Goal: Transaction & Acquisition: Obtain resource

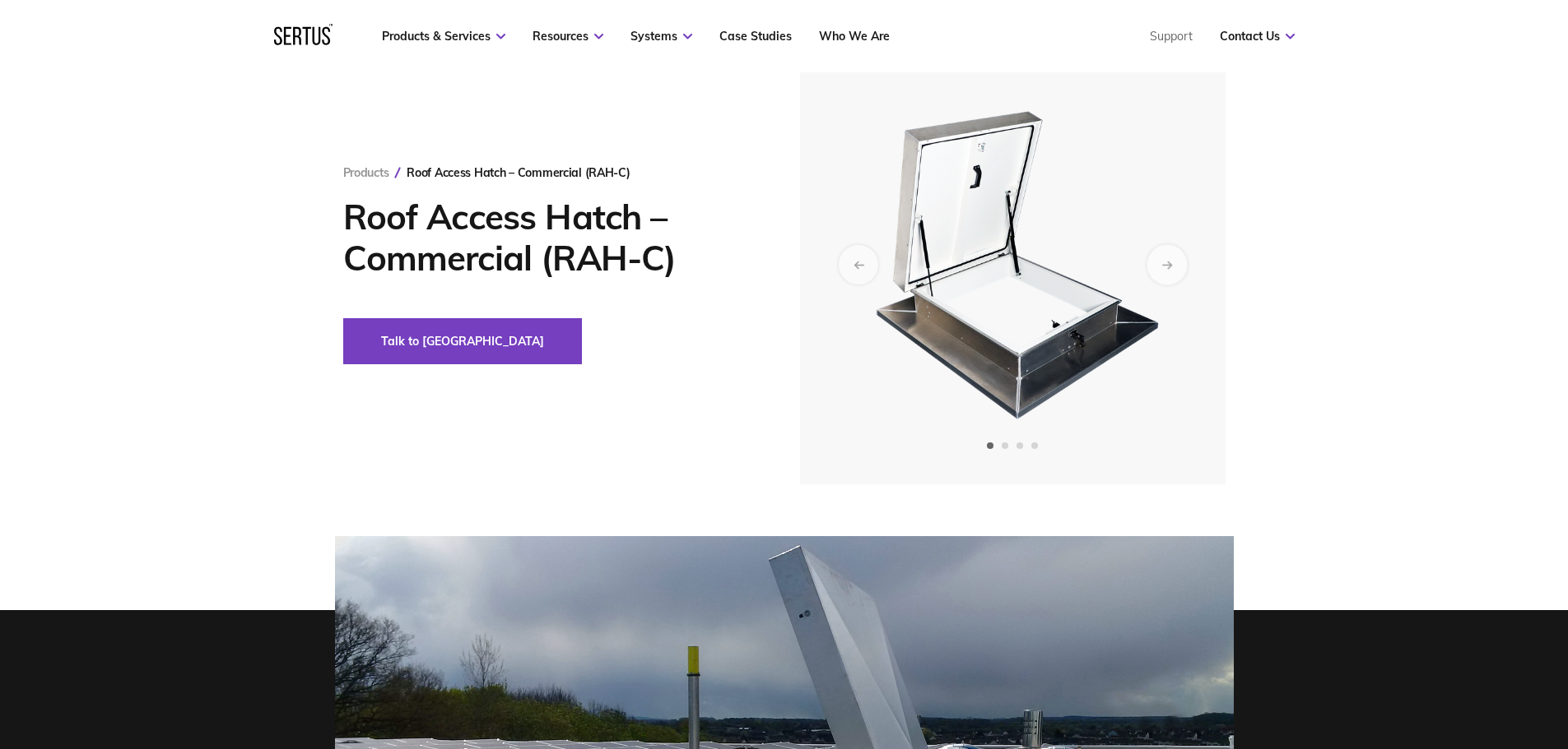
scroll to position [82, 0]
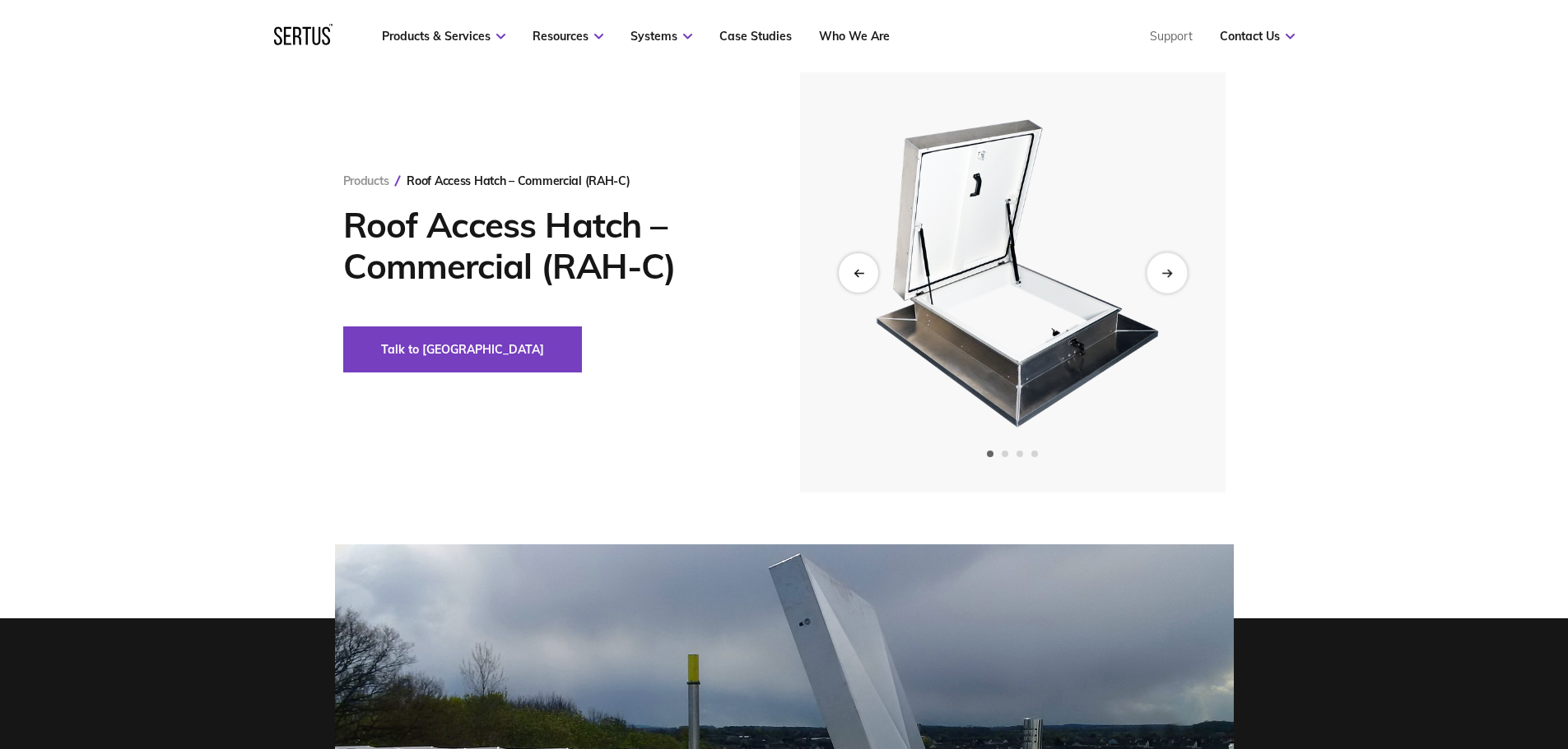
click at [1169, 268] on div "Next slide" at bounding box center [1166, 272] width 40 height 40
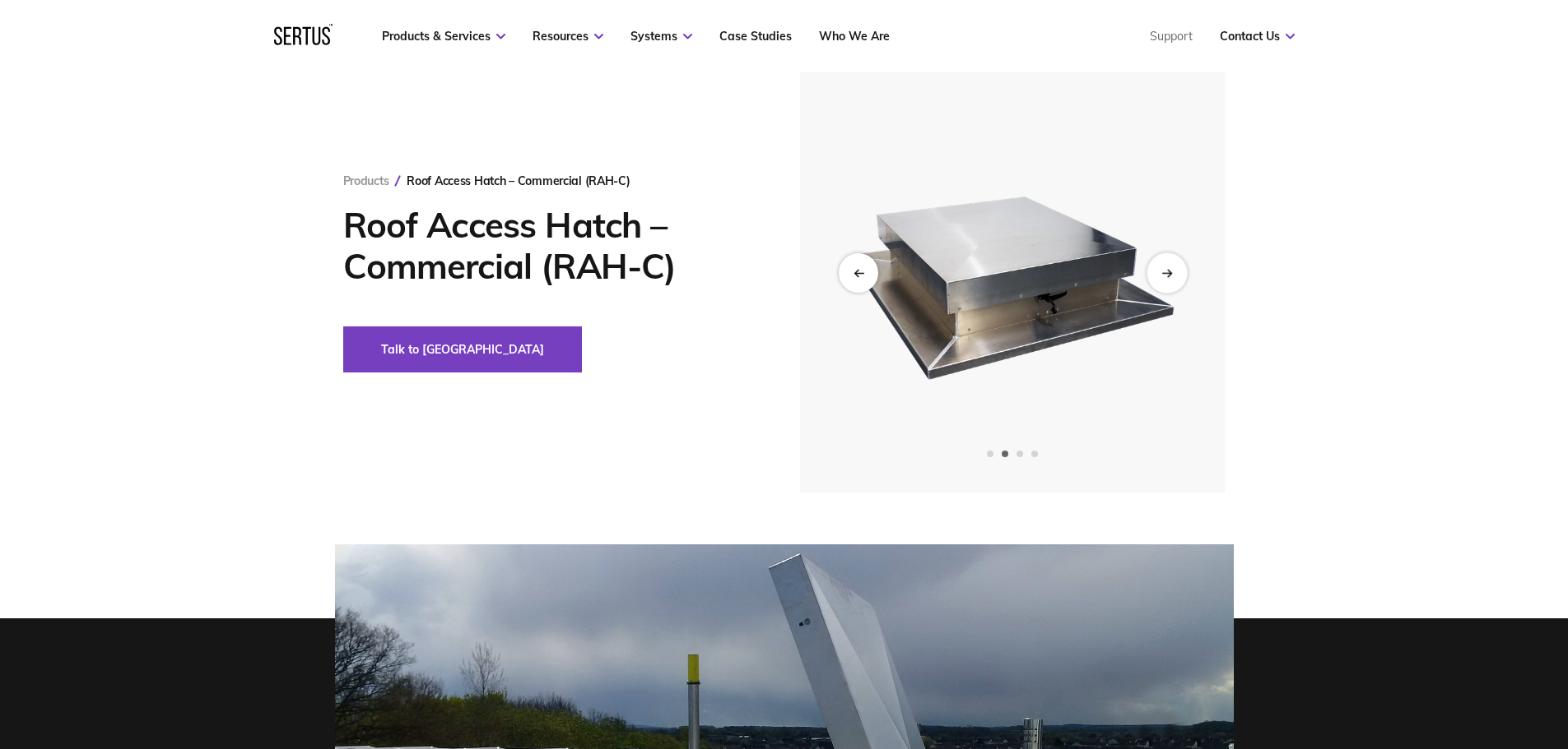
click at [1169, 268] on div "Next slide" at bounding box center [1166, 272] width 40 height 40
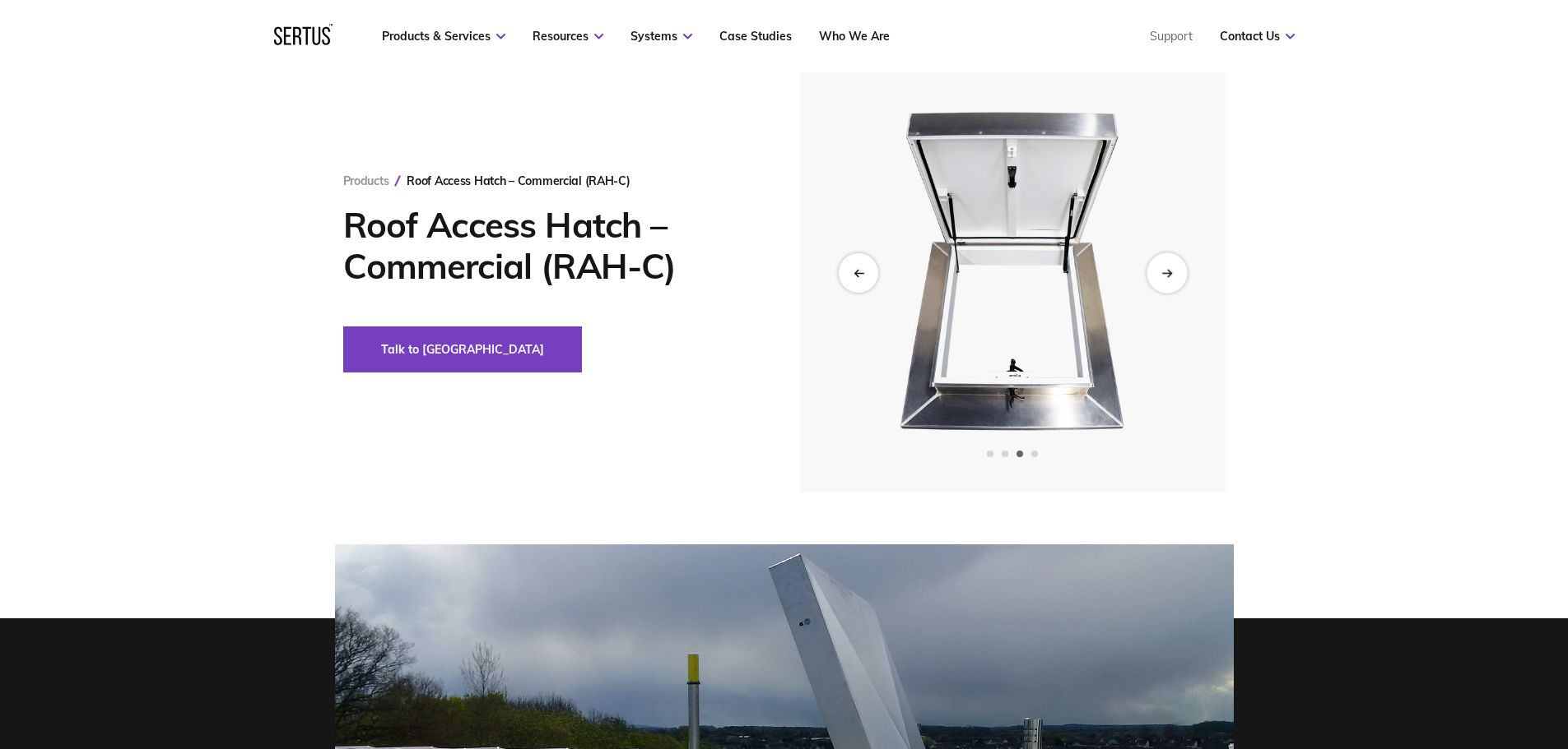
click at [1169, 268] on div "Next slide" at bounding box center [1166, 272] width 40 height 40
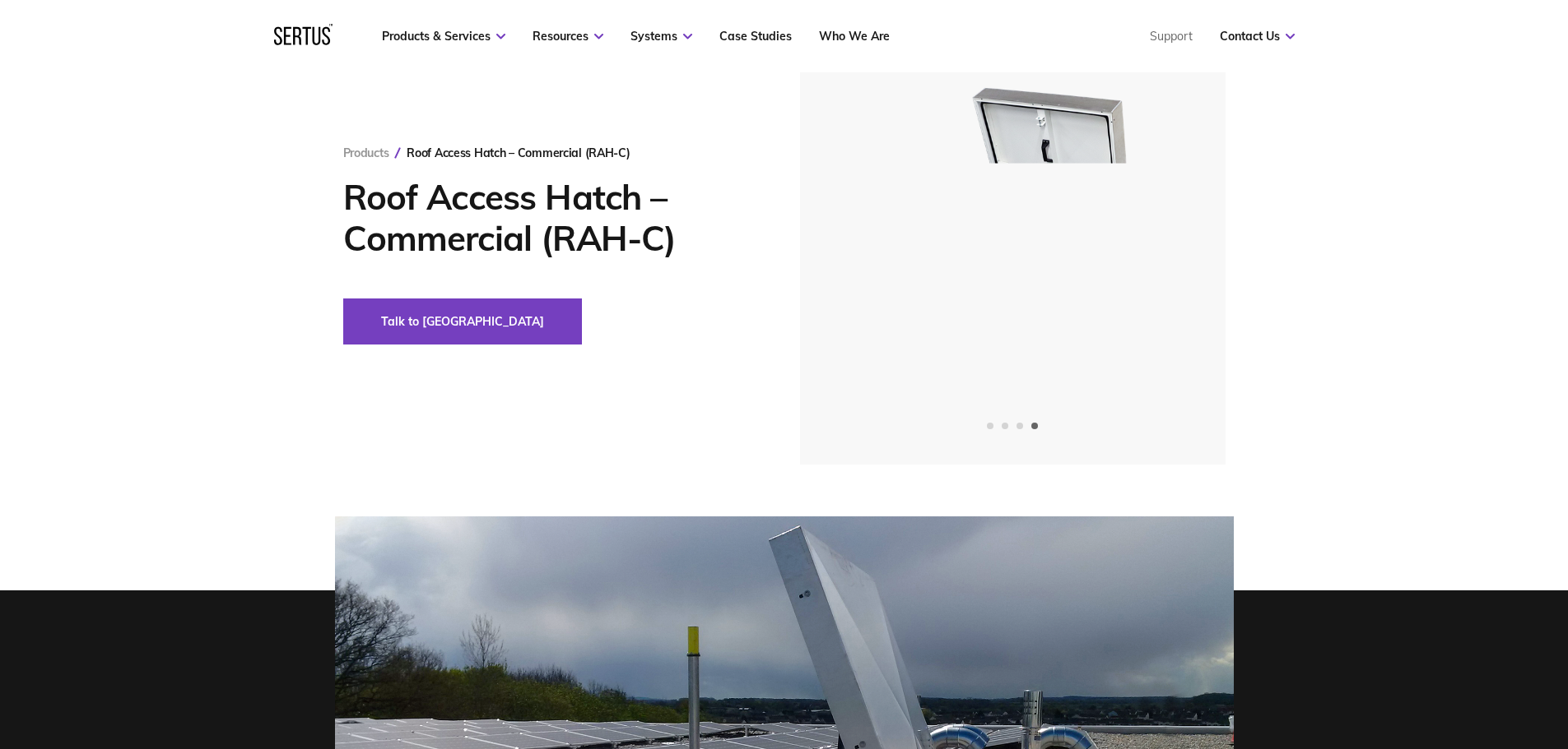
scroll to position [0, 0]
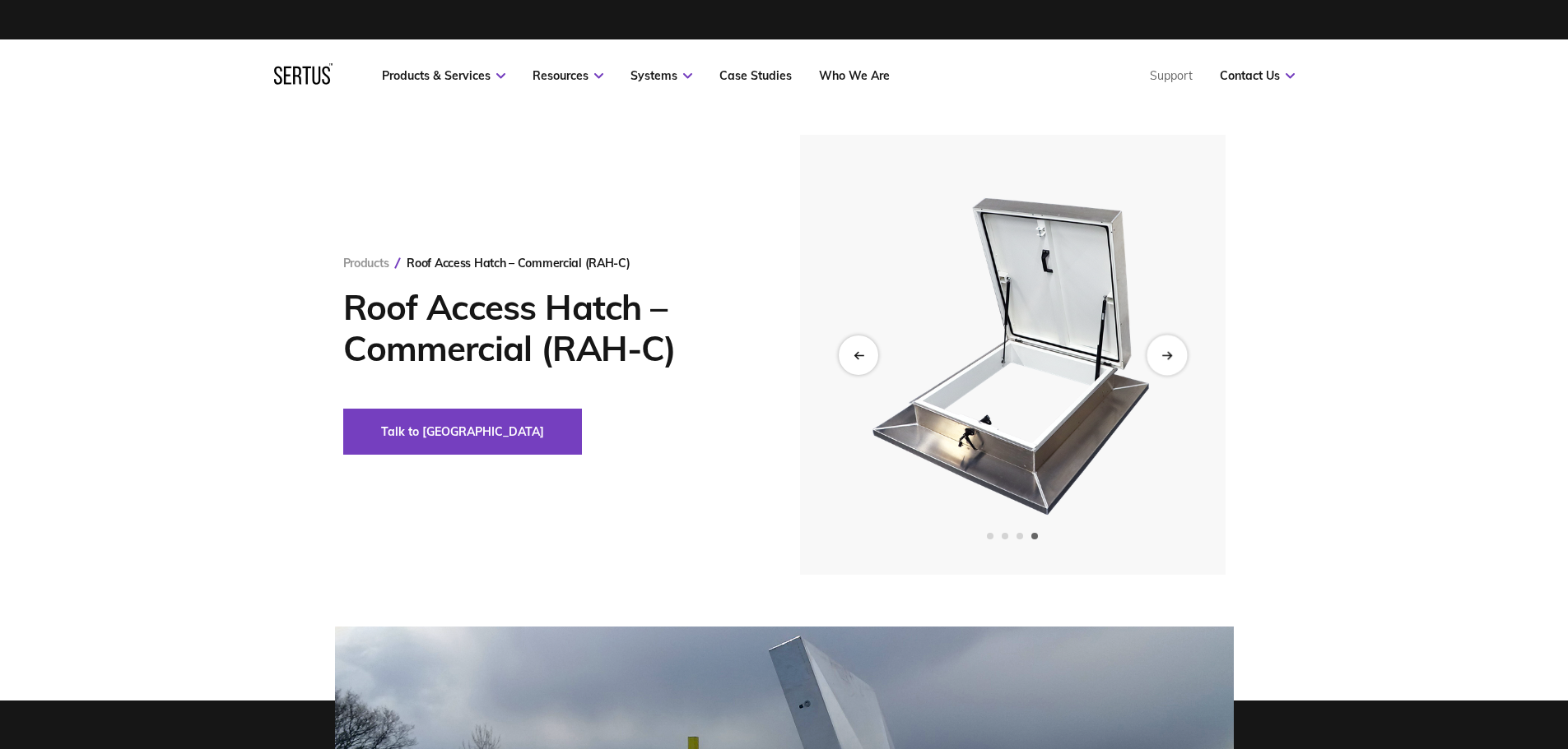
click at [1169, 352] on icon "Next slide" at bounding box center [1166, 354] width 10 height 9
click at [1171, 347] on div "Next slide" at bounding box center [1166, 354] width 40 height 40
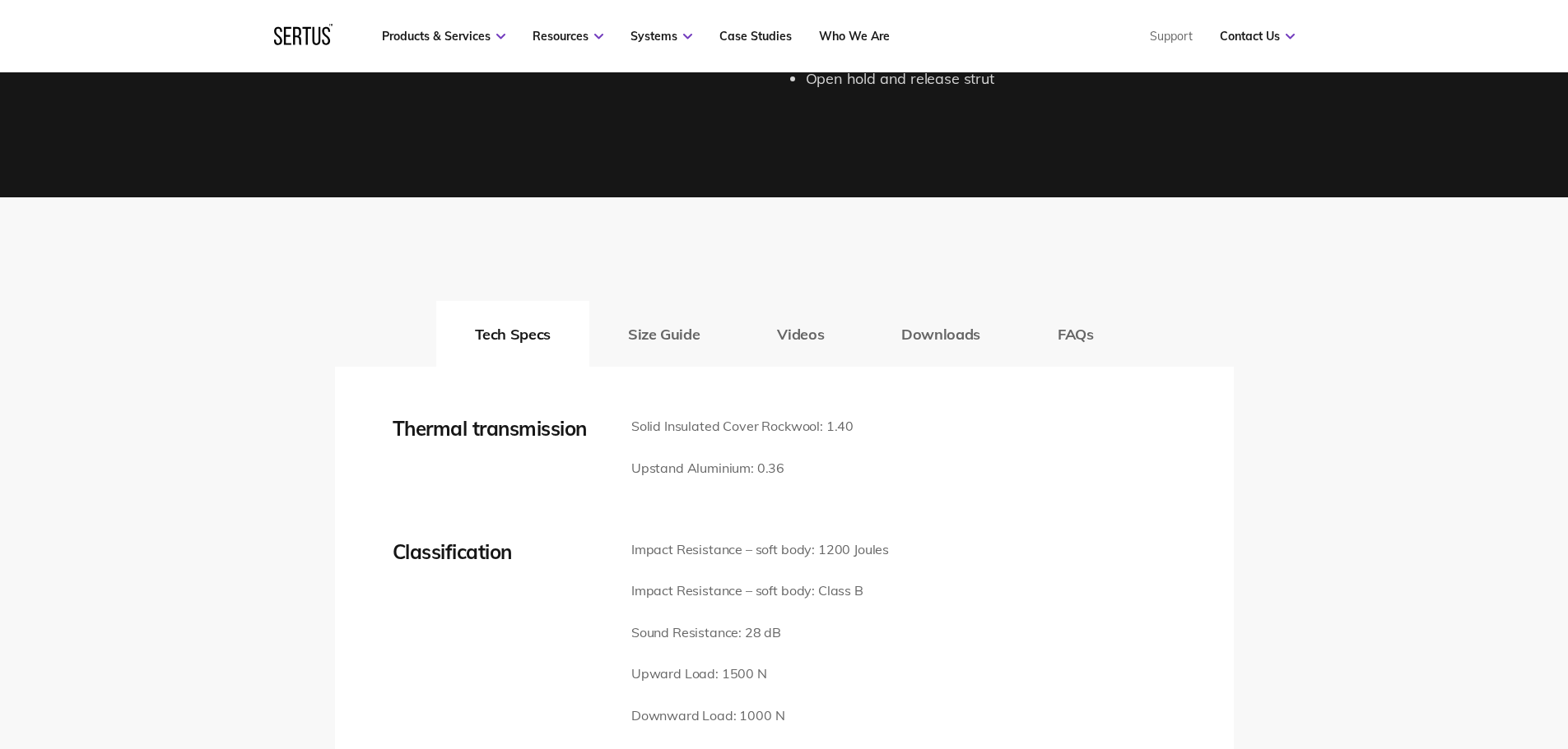
scroll to position [1841, 0]
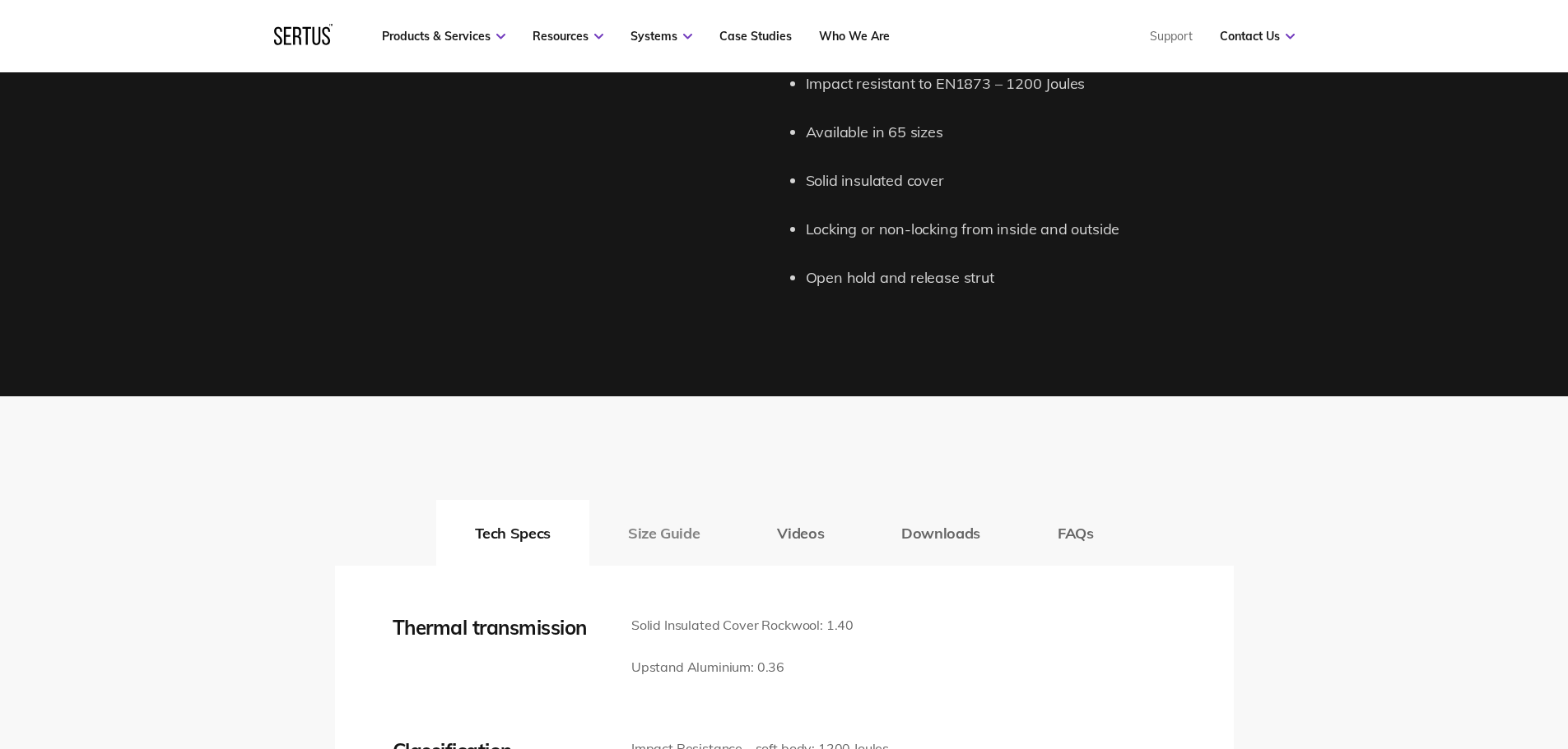
click at [673, 529] on button "Size Guide" at bounding box center [664, 533] width 149 height 66
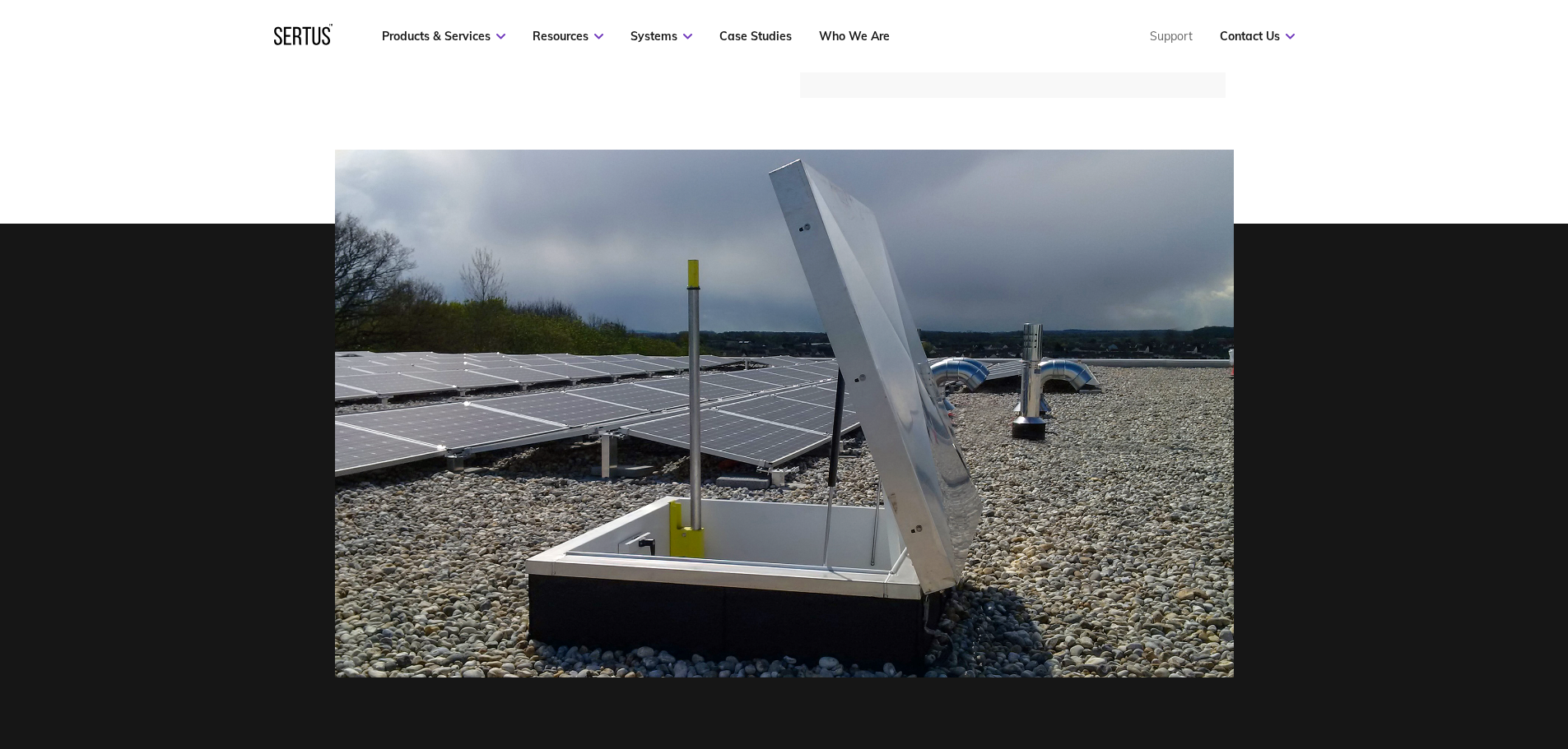
scroll to position [360, 0]
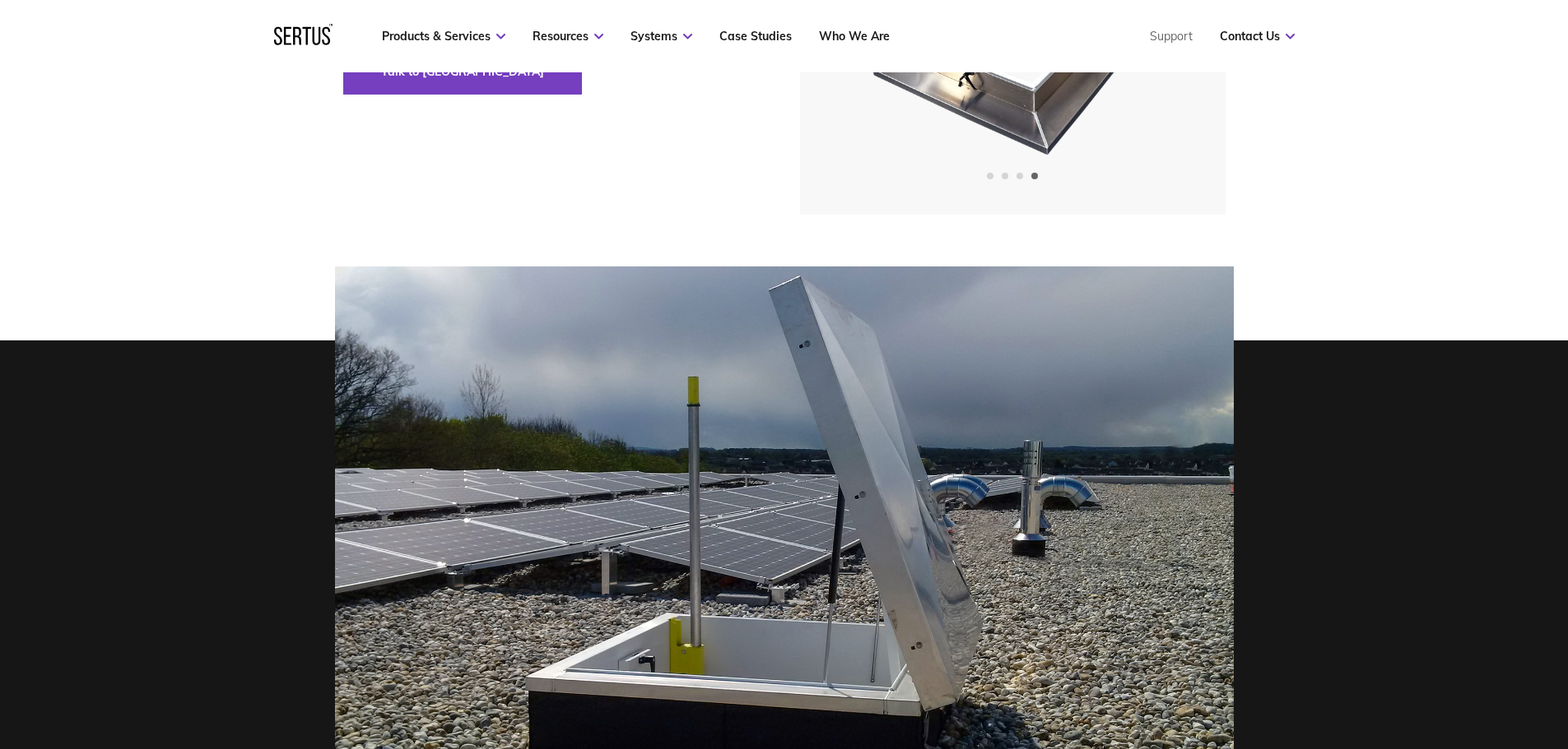
click at [750, 28] on nav "Products & Services Resources Systems Case Studies Who We Are Support Contact U…" at bounding box center [784, 36] width 1020 height 72
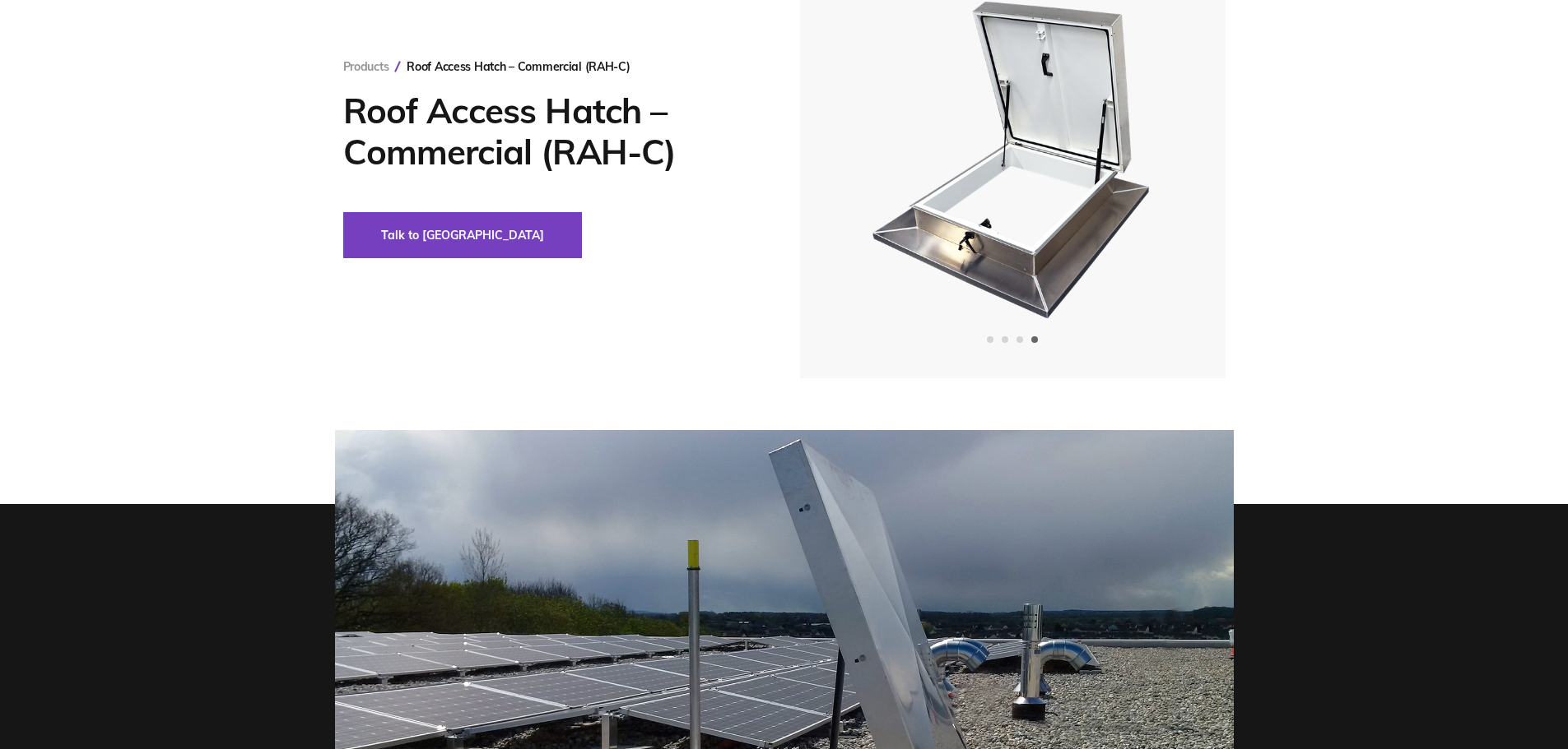
scroll to position [0, 0]
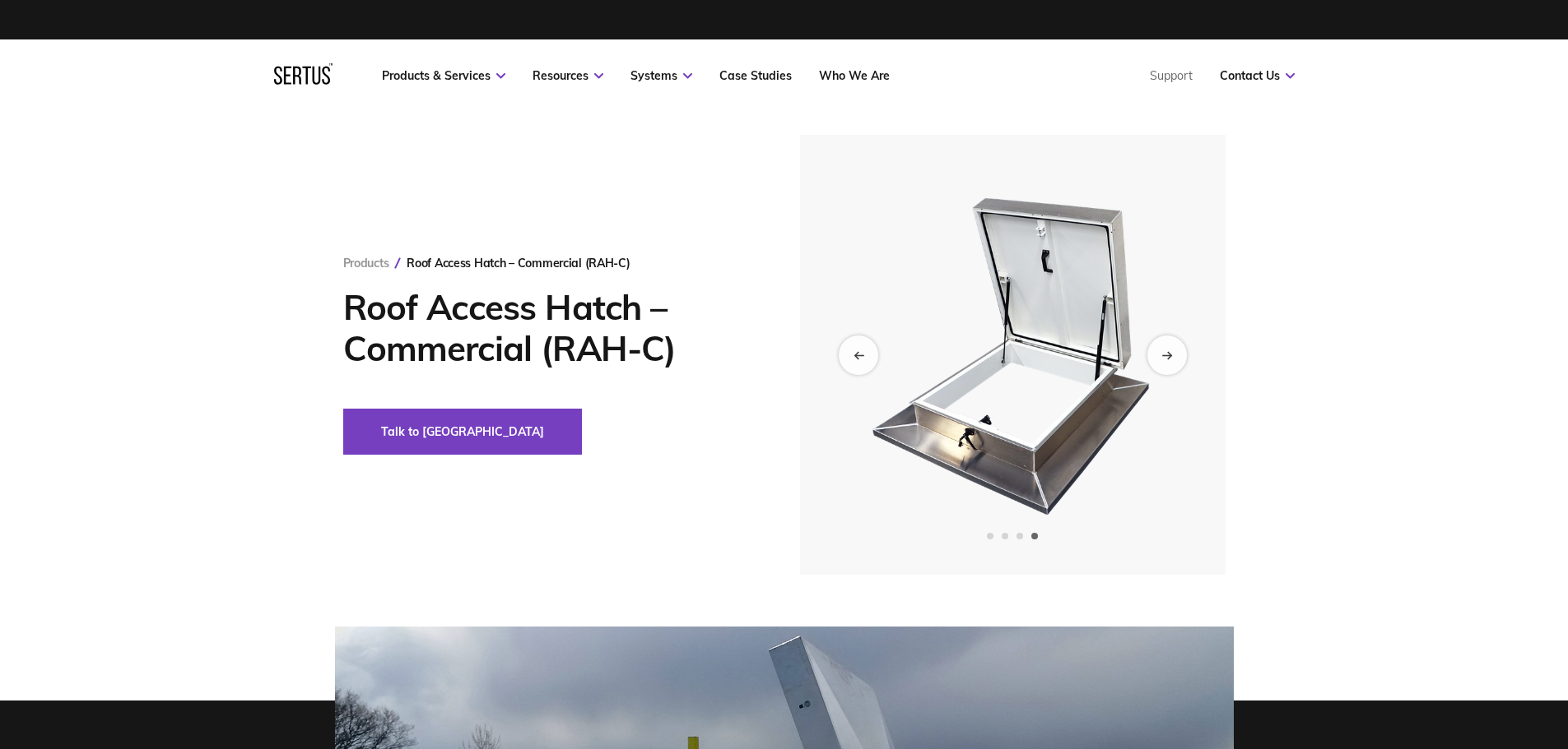
click at [1152, 337] on img at bounding box center [1011, 354] width 404 height 440
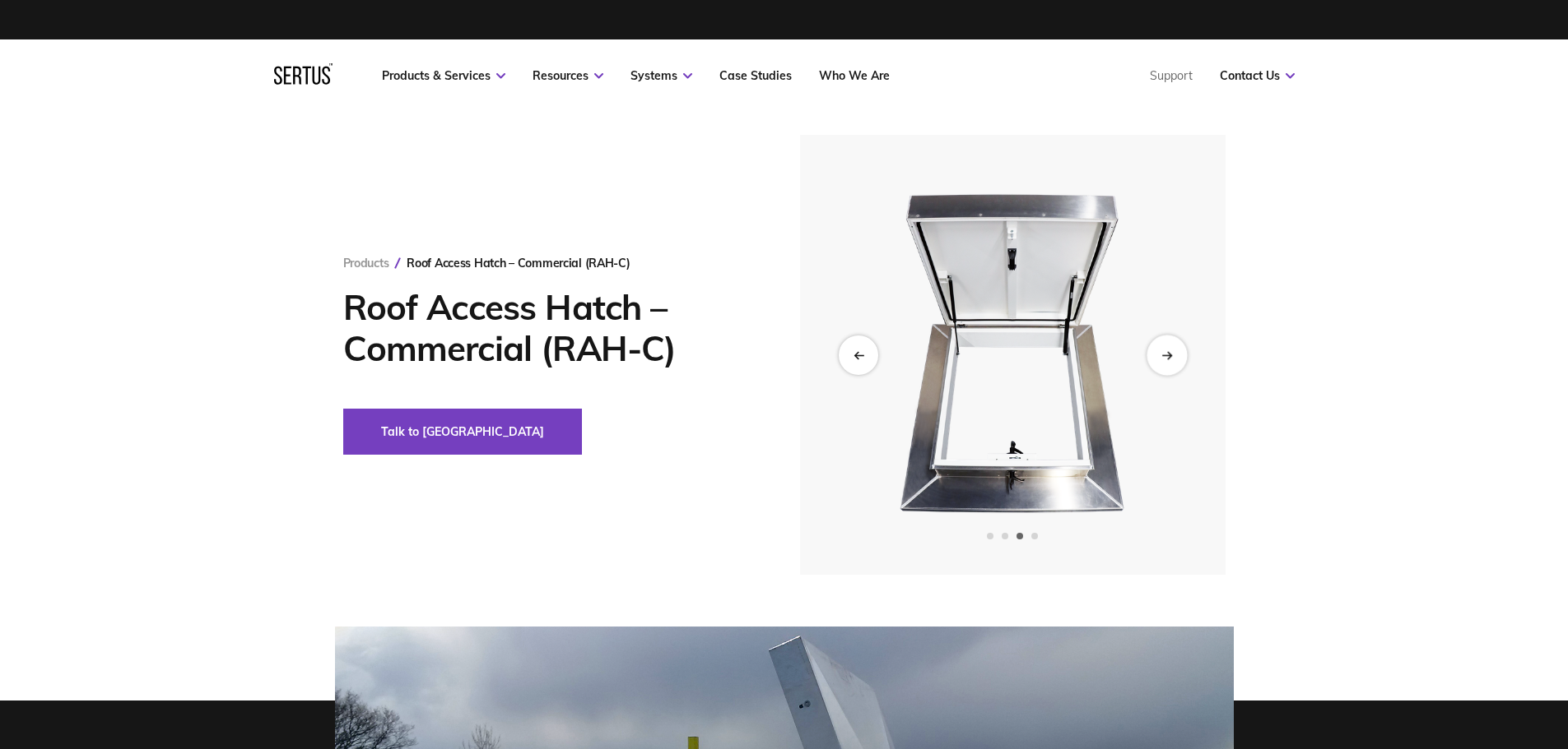
click at [1162, 351] on icon "Next slide" at bounding box center [1166, 354] width 10 height 9
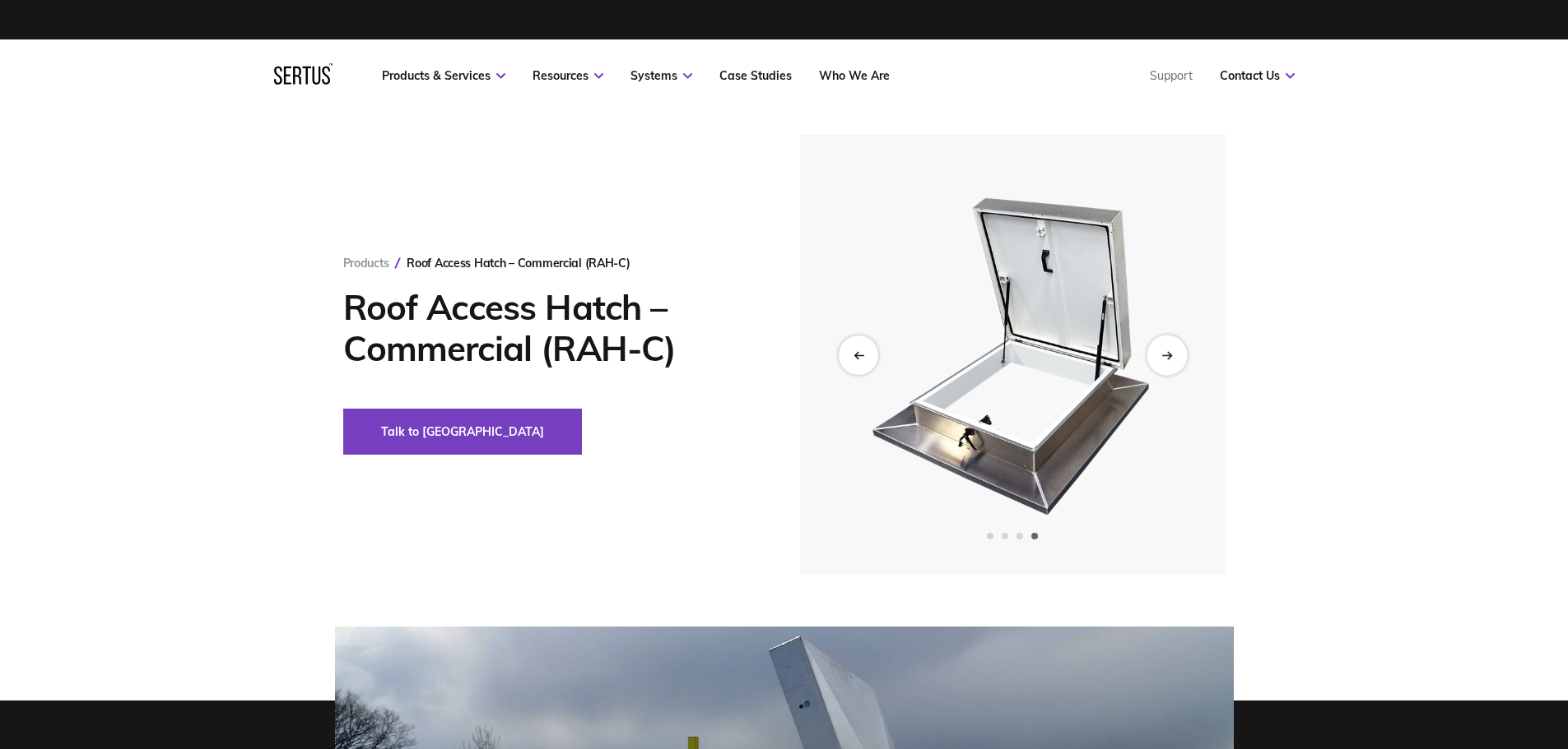
click at [1162, 351] on icon "Next slide" at bounding box center [1166, 354] width 10 height 9
click at [1165, 356] on icon "Next slide" at bounding box center [1166, 354] width 10 height 9
click at [853, 359] on icon "Previous slide" at bounding box center [857, 354] width 10 height 9
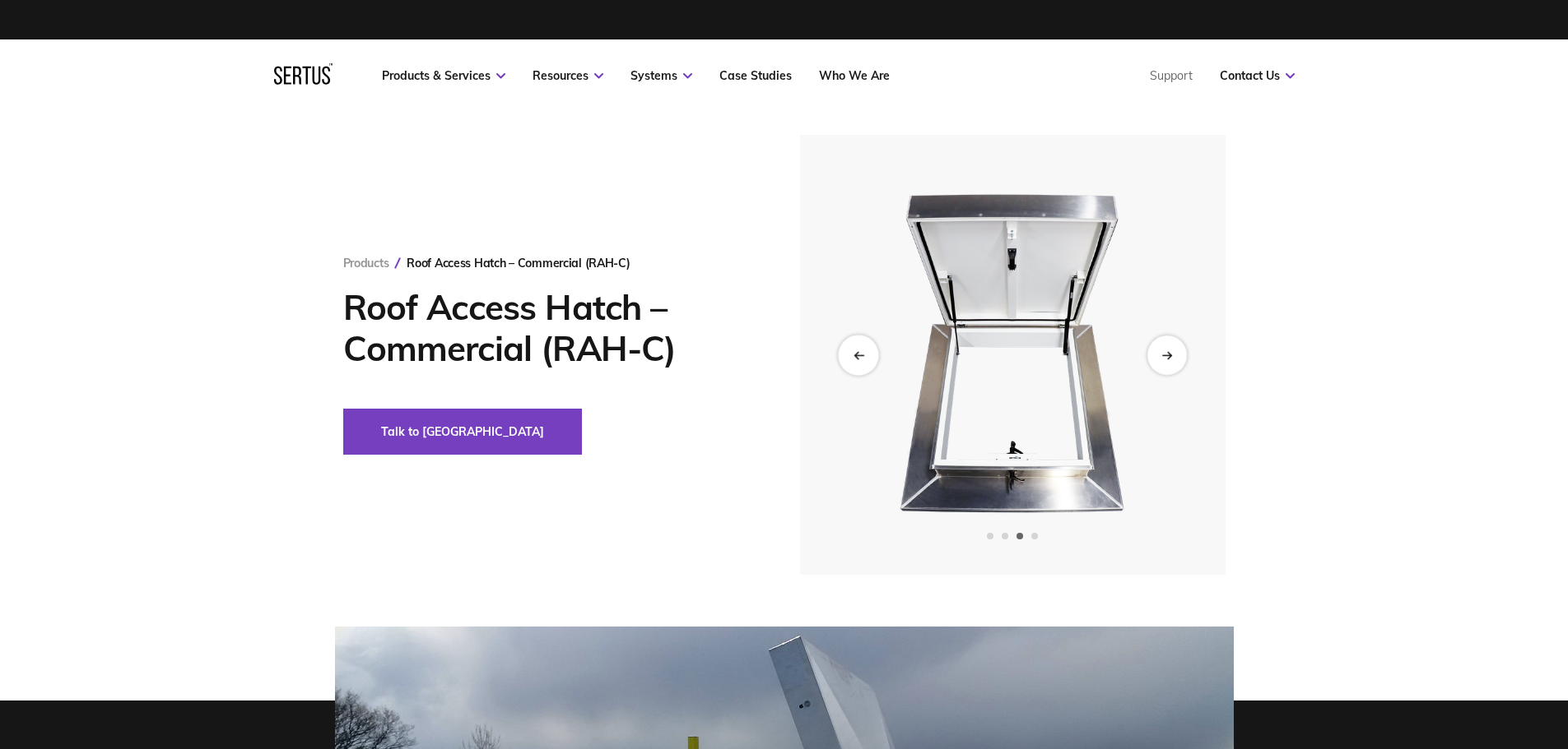
click at [853, 359] on icon "Previous slide" at bounding box center [857, 354] width 10 height 9
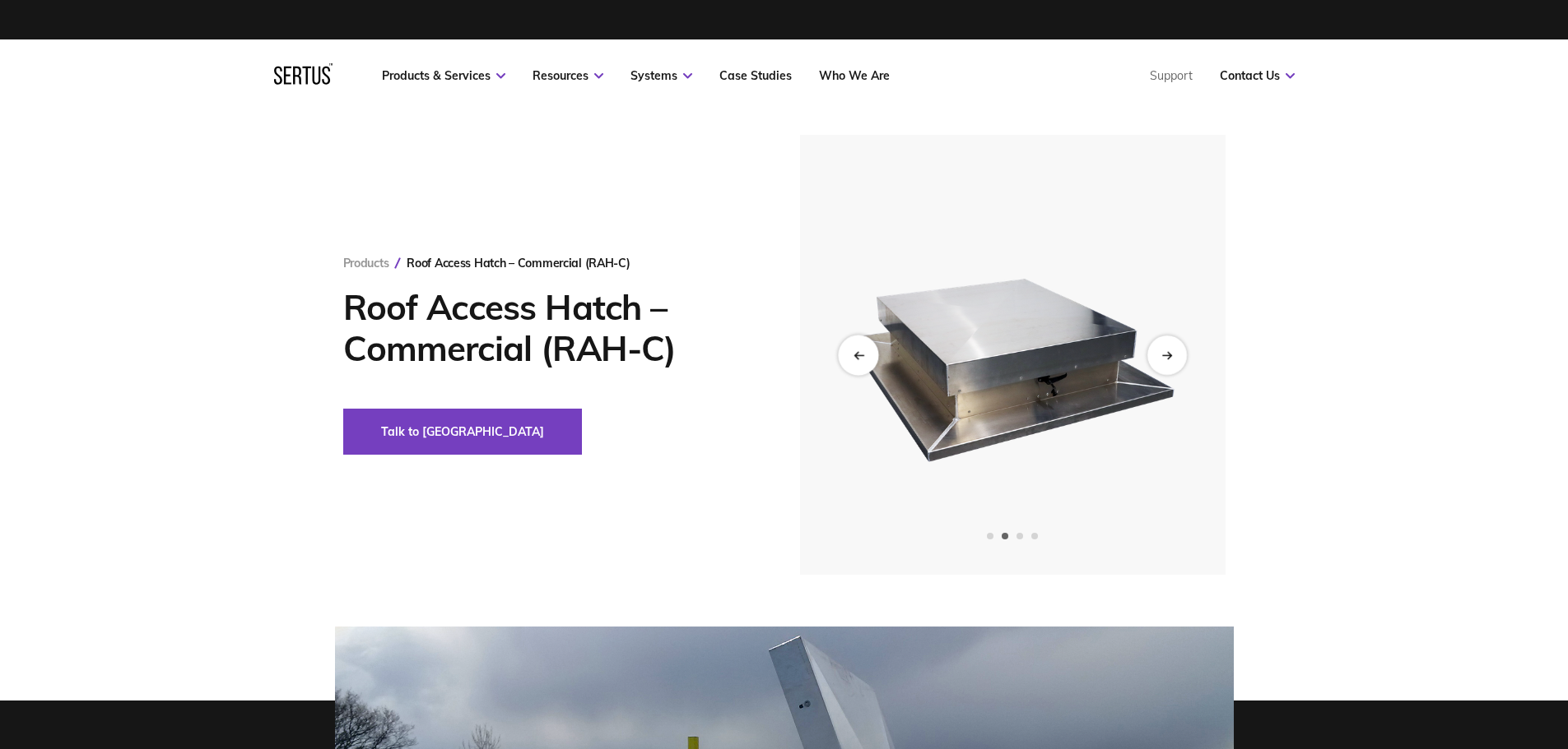
click at [853, 359] on icon "Previous slide" at bounding box center [857, 354] width 10 height 9
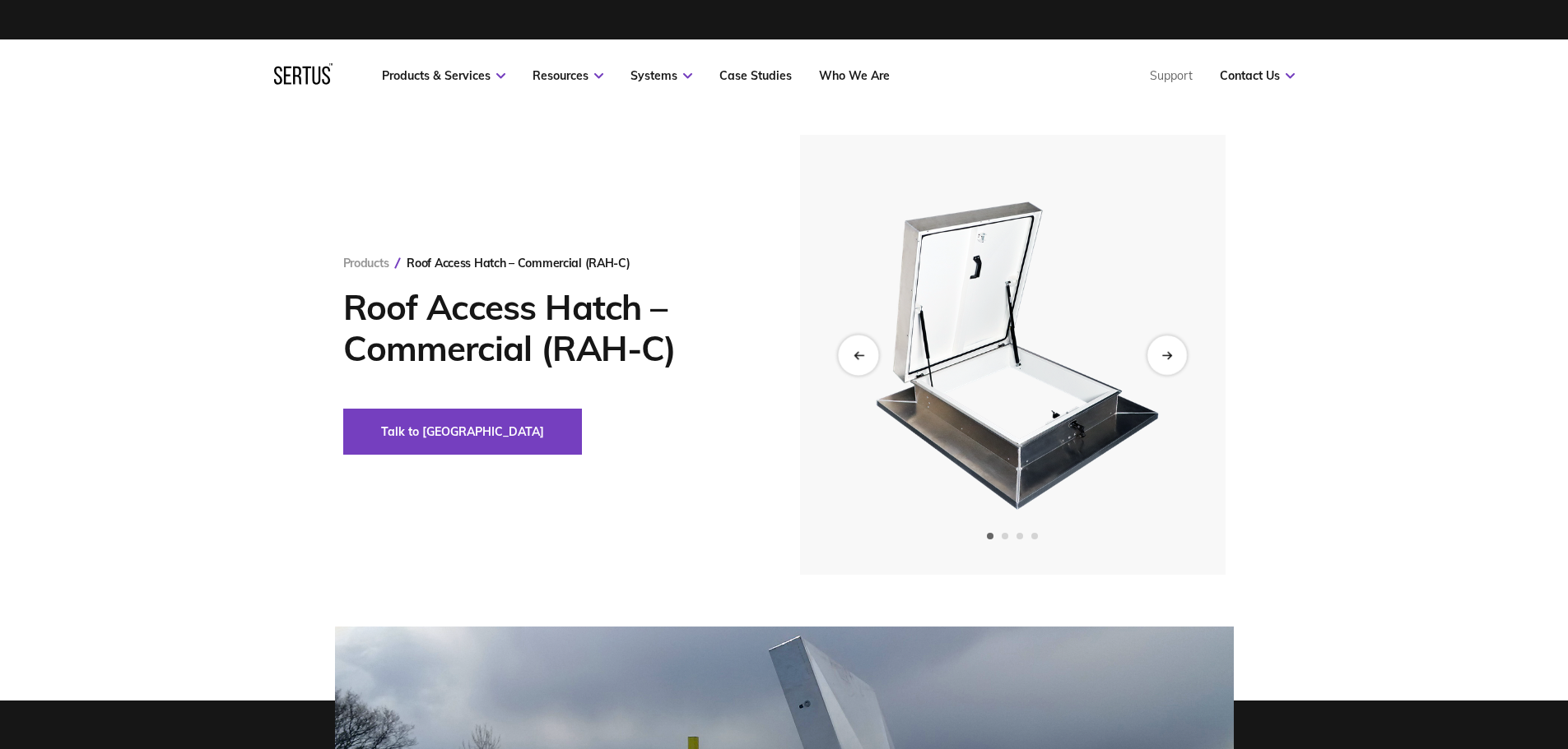
click at [853, 359] on icon "Previous slide" at bounding box center [857, 354] width 10 height 9
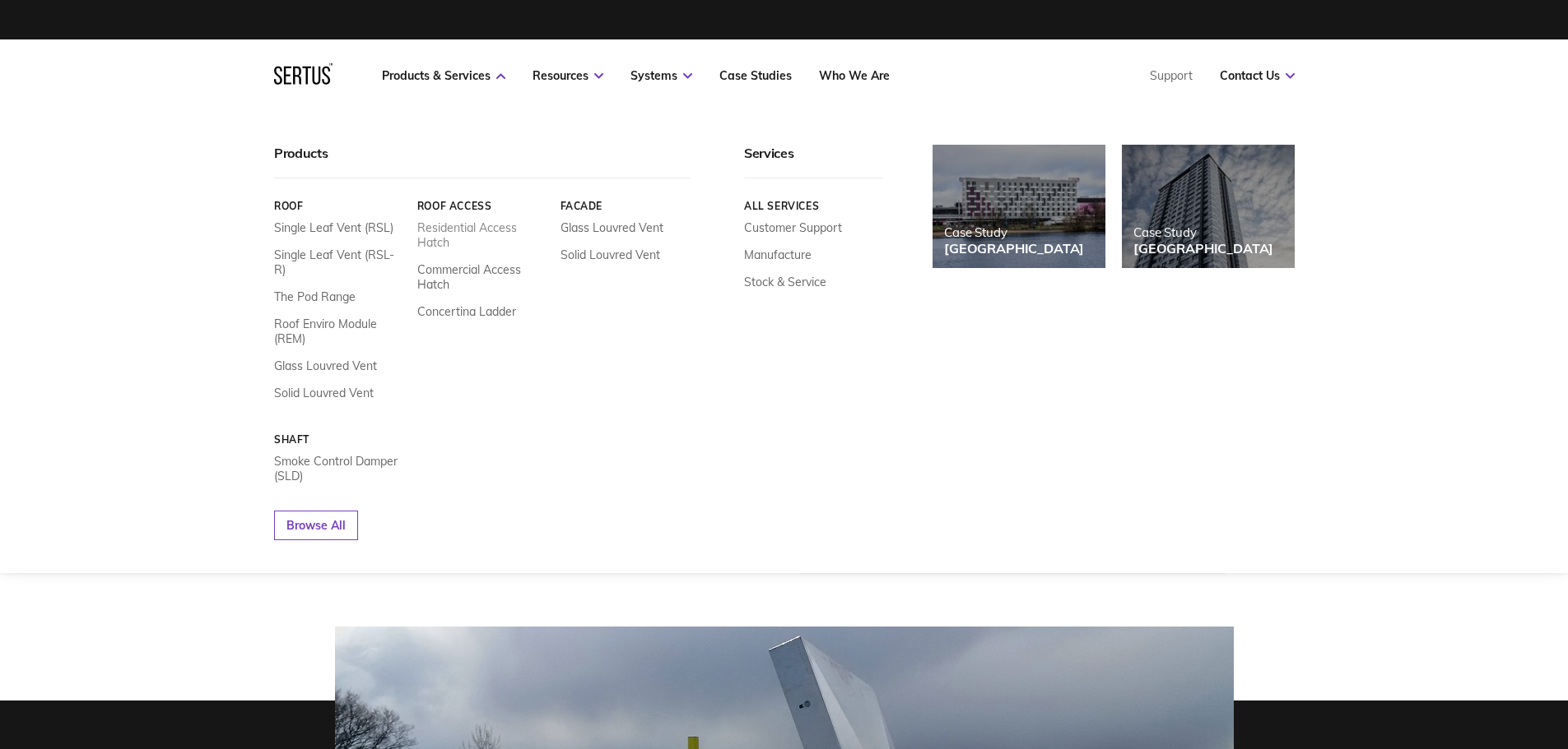
click at [466, 226] on link "Residential Access Hatch" at bounding box center [481, 235] width 130 height 30
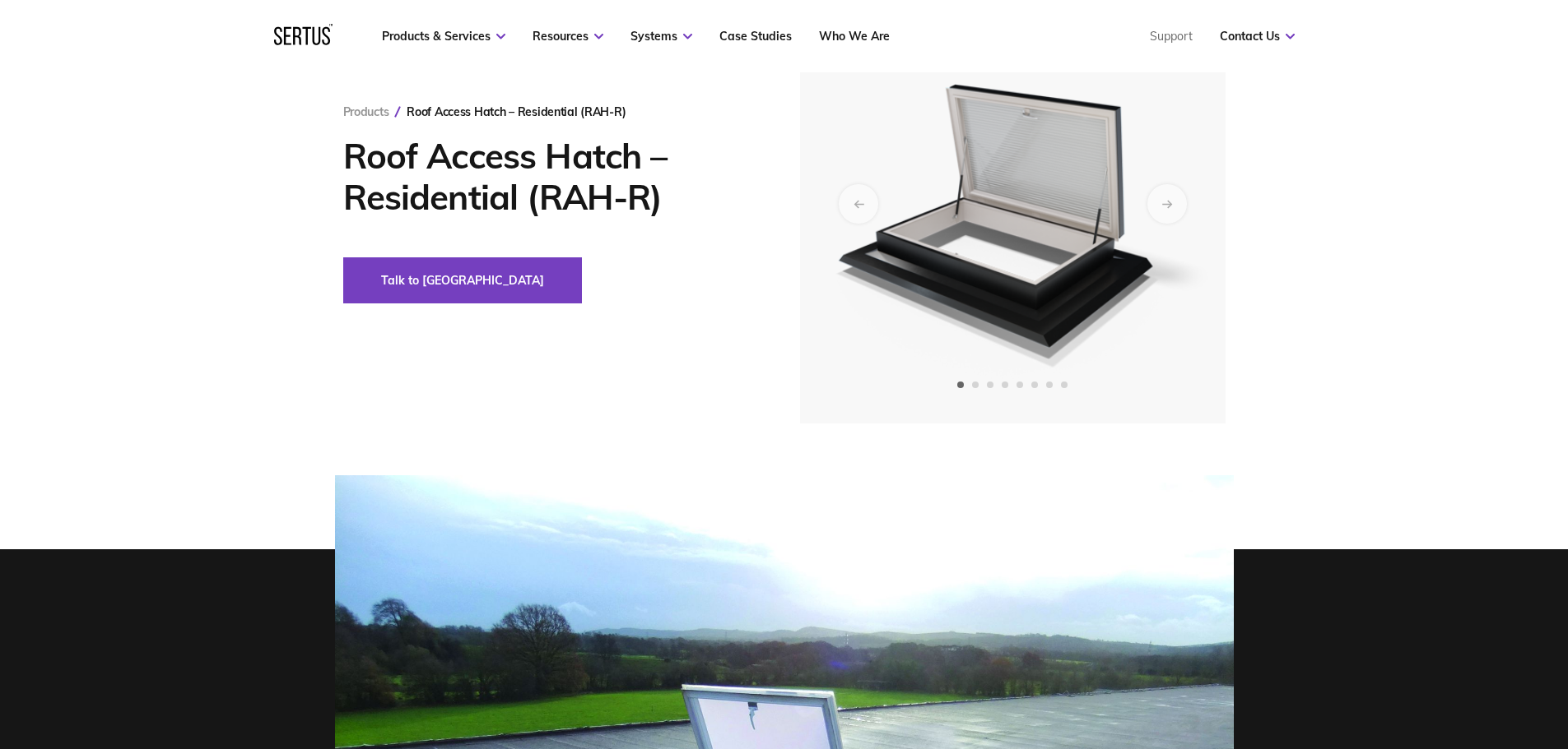
scroll to position [82, 0]
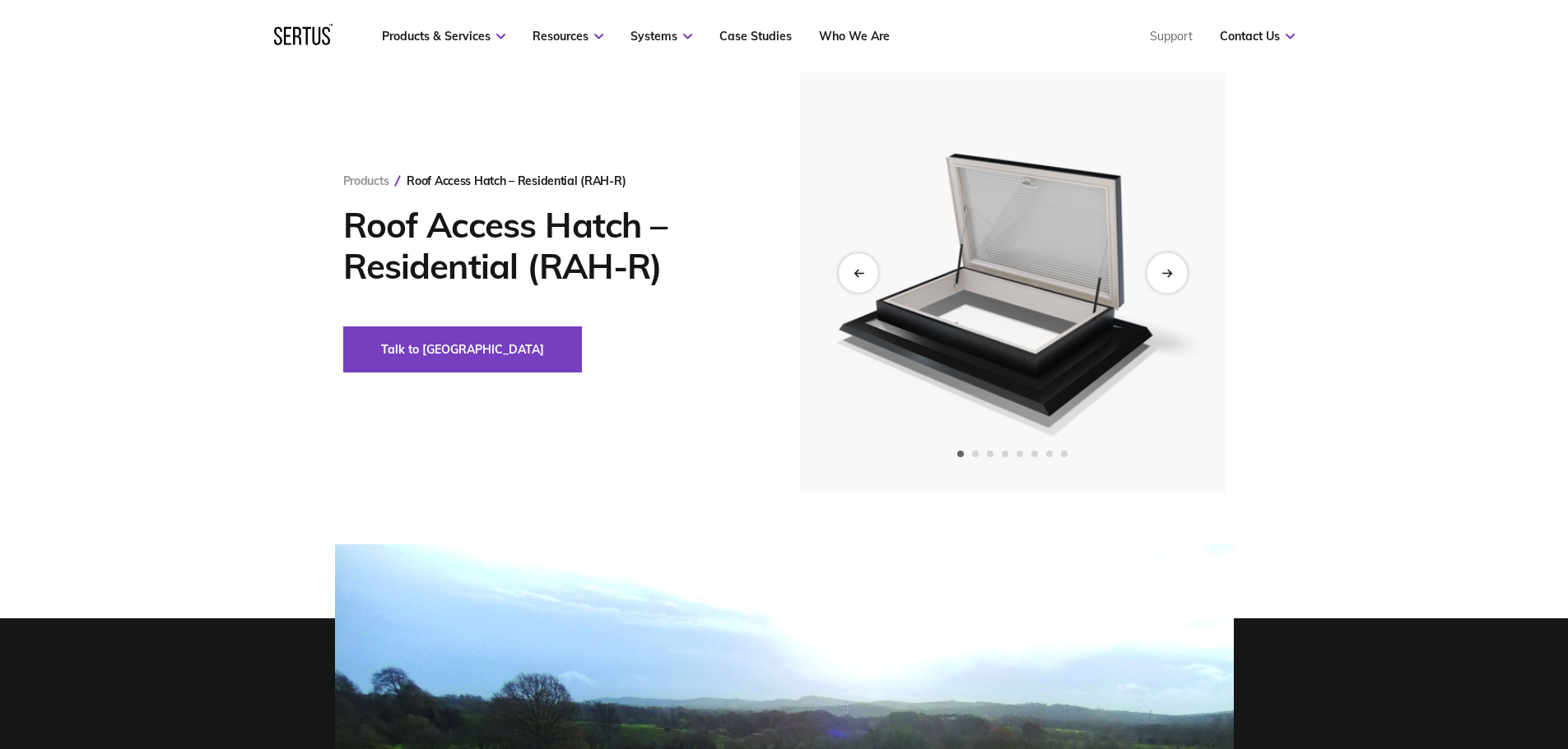
click at [1168, 270] on icon "Next slide" at bounding box center [1169, 273] width 3 height 7
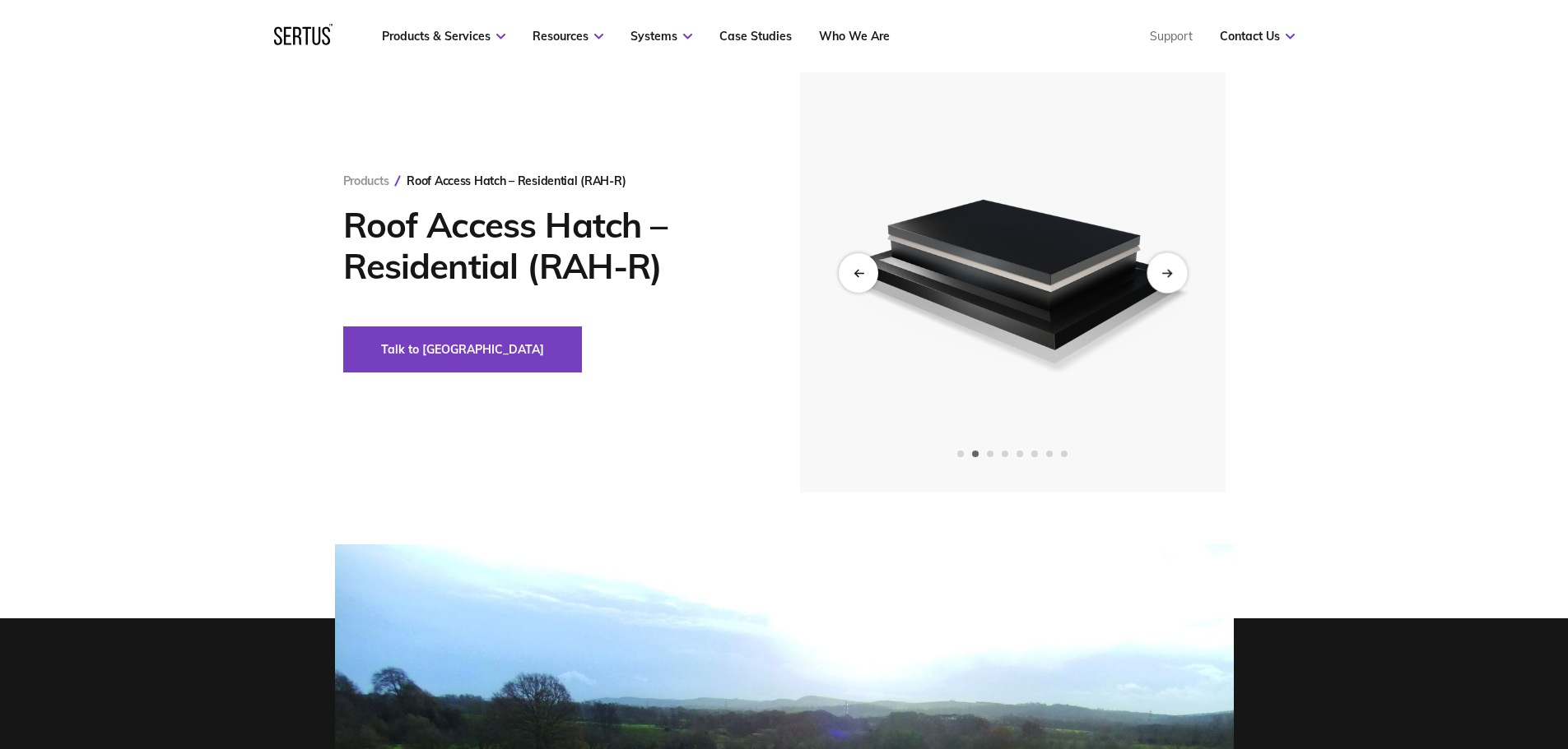
click at [1168, 270] on icon "Next slide" at bounding box center [1169, 273] width 3 height 7
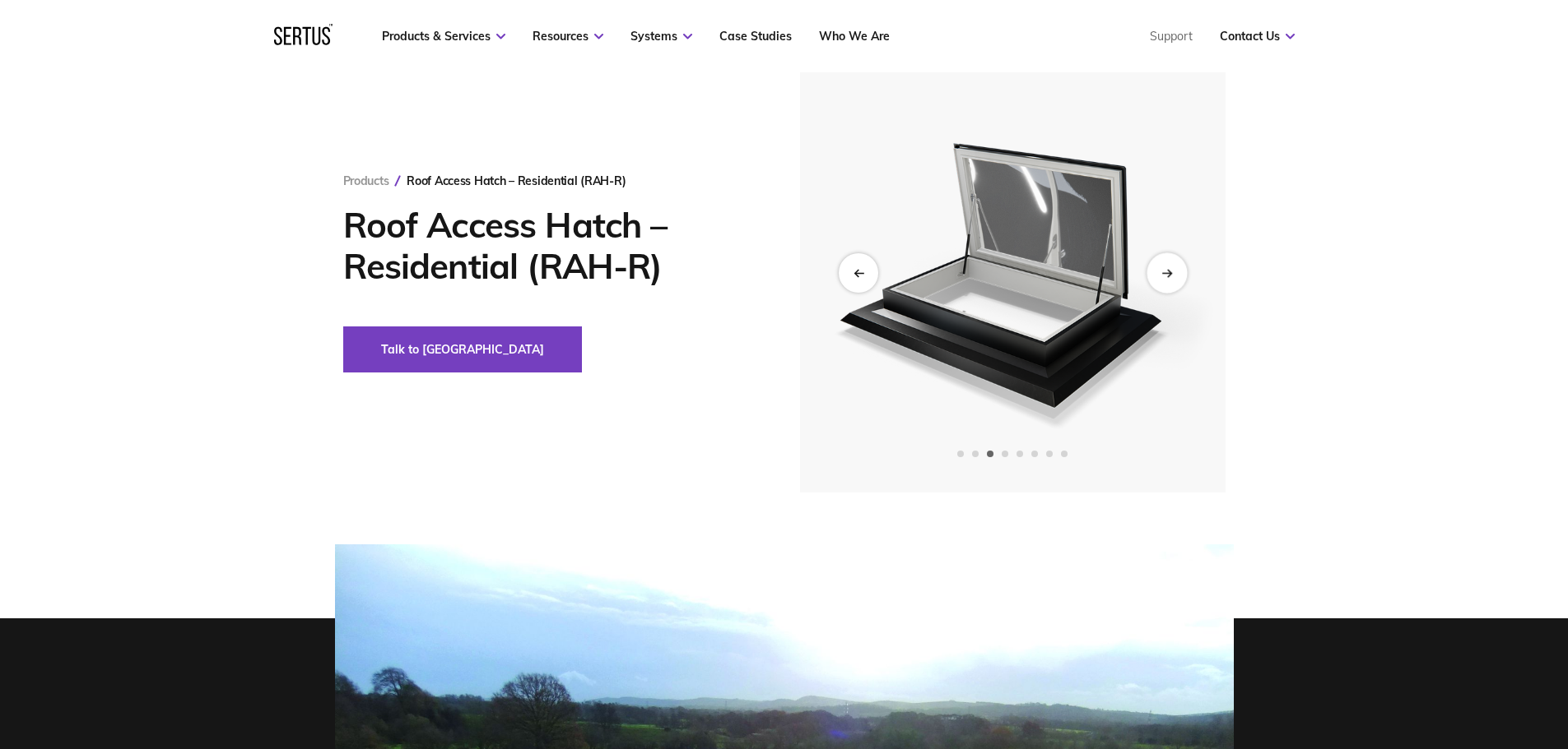
click at [1168, 270] on icon "Next slide" at bounding box center [1169, 273] width 3 height 7
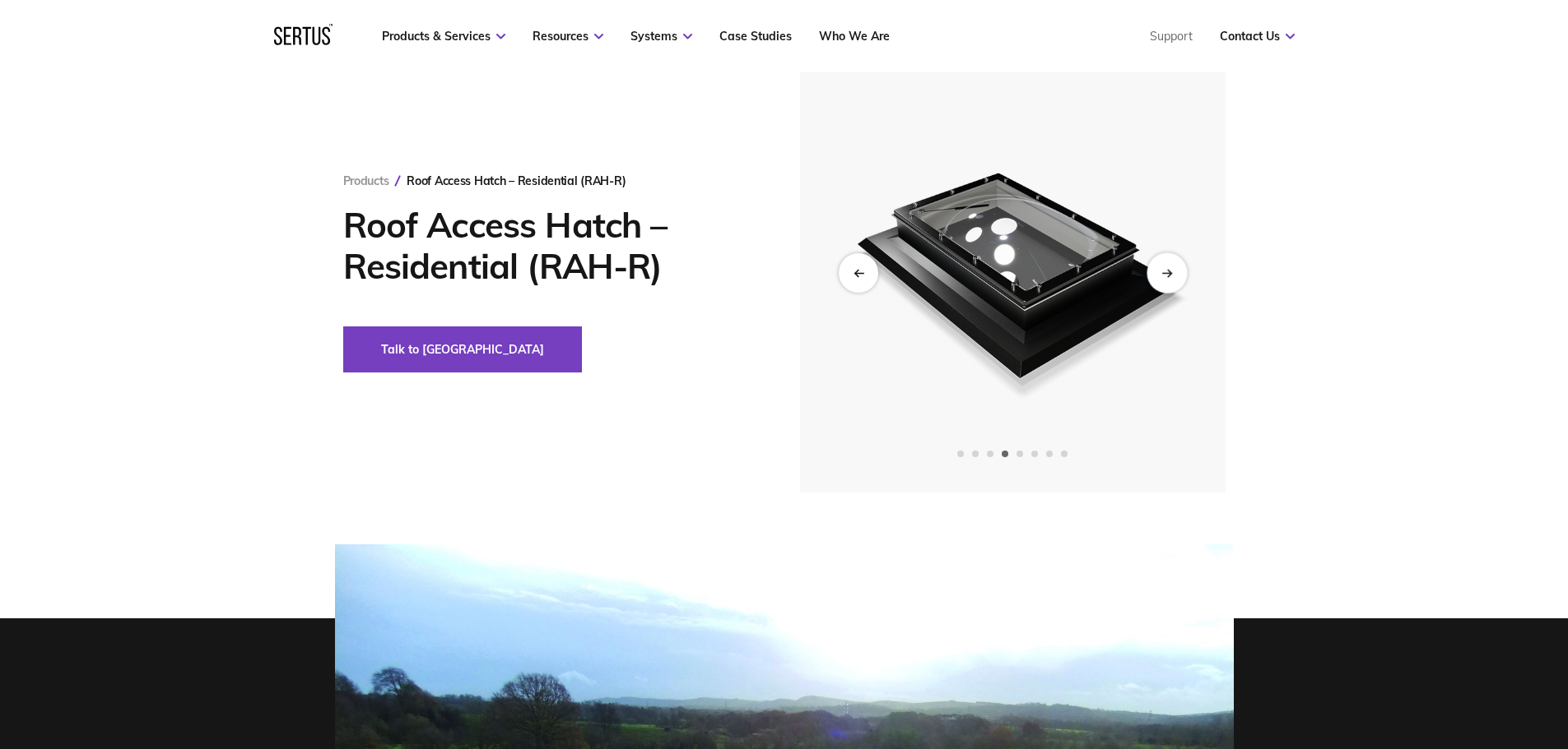
click at [1168, 270] on icon "Next slide" at bounding box center [1169, 273] width 3 height 7
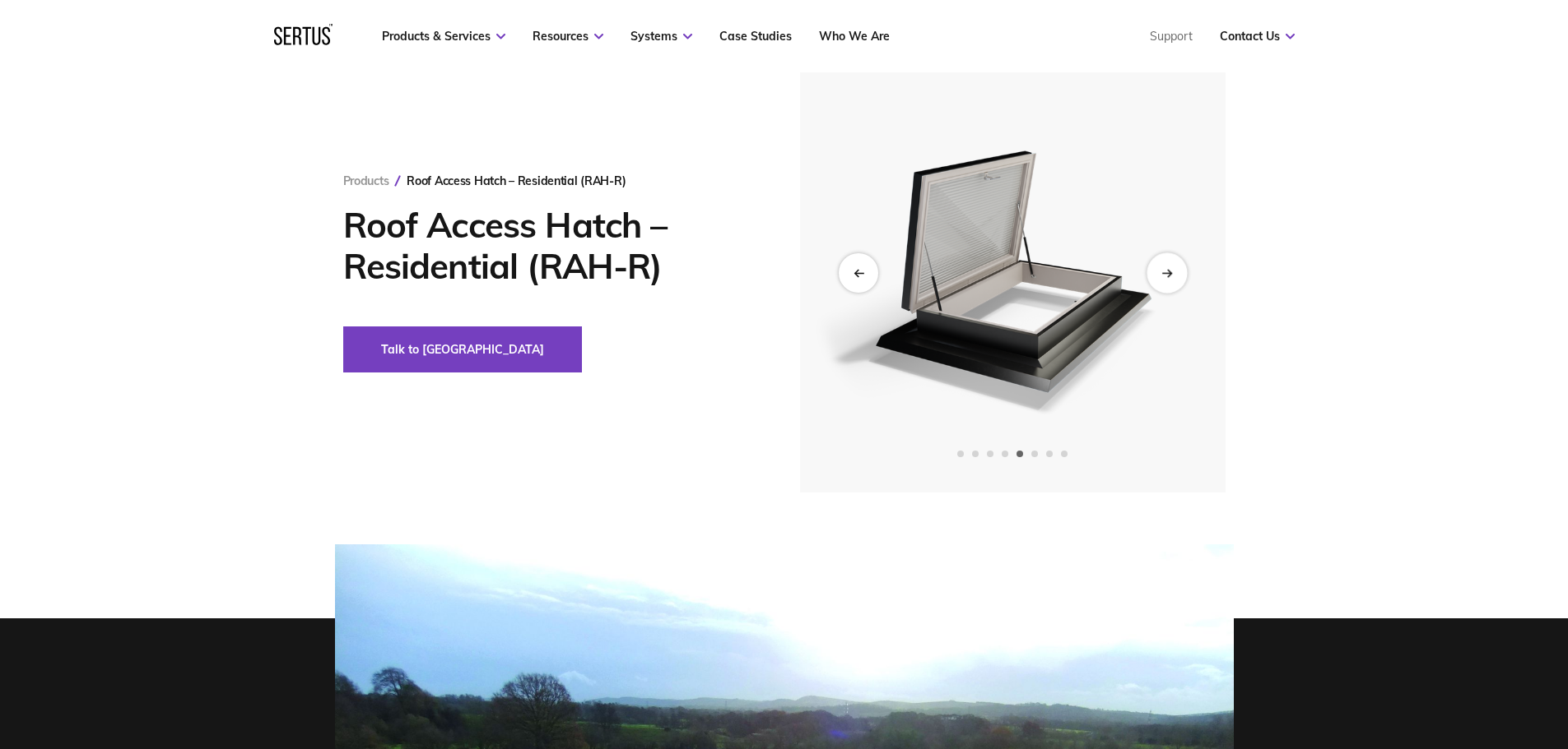
click at [1168, 270] on icon "Next slide" at bounding box center [1169, 273] width 3 height 7
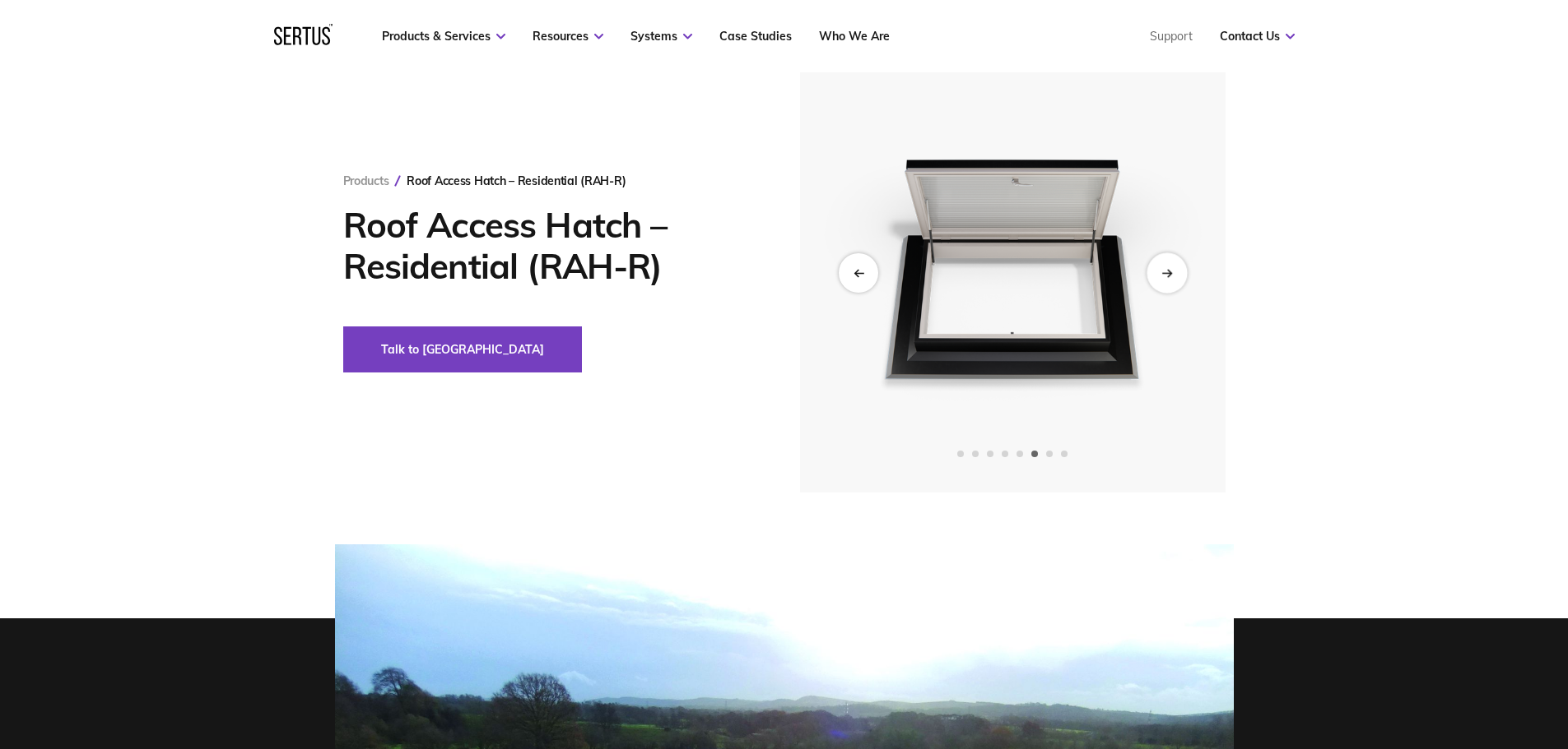
click at [1168, 270] on icon "Next slide" at bounding box center [1169, 273] width 3 height 7
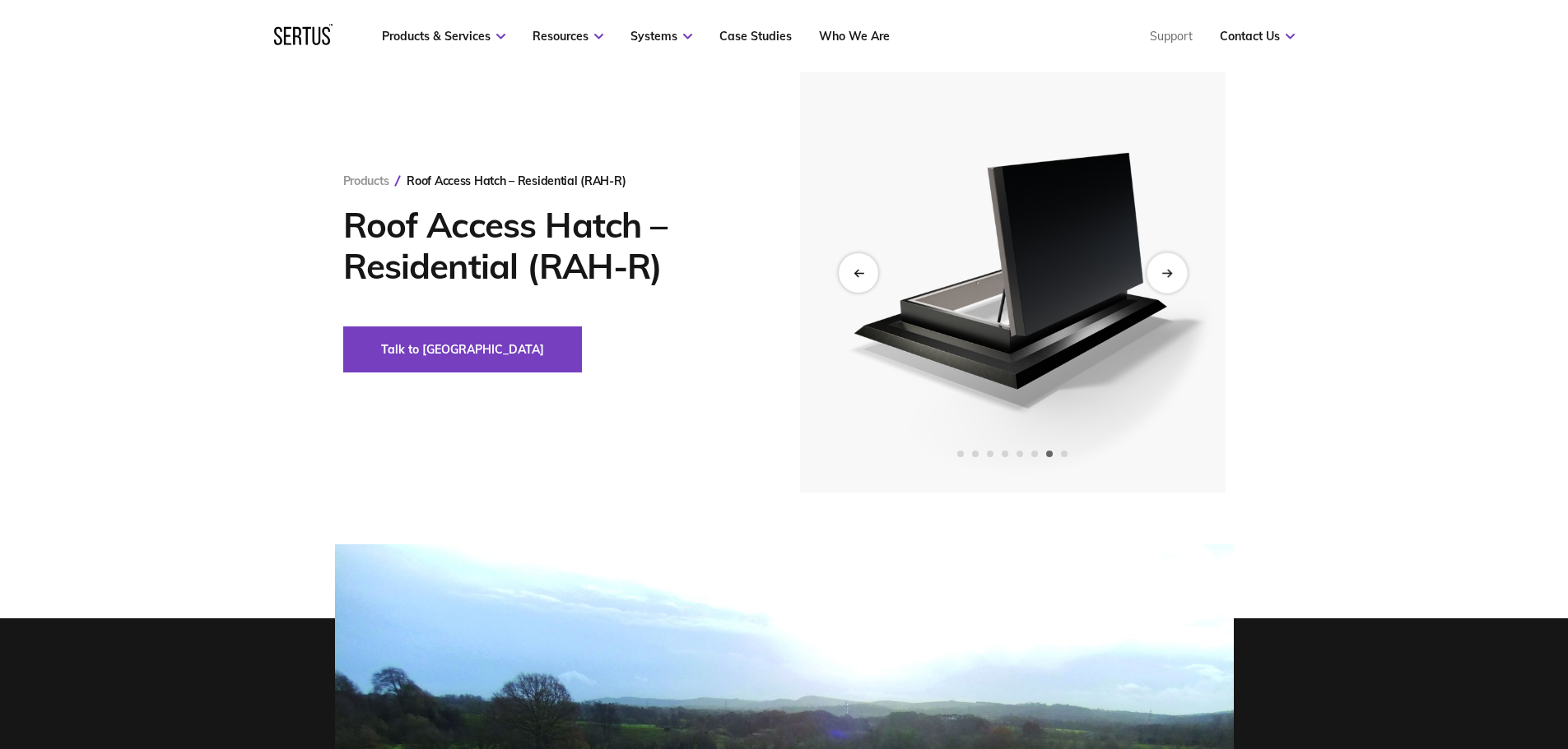
click at [1168, 270] on icon "Next slide" at bounding box center [1169, 273] width 3 height 7
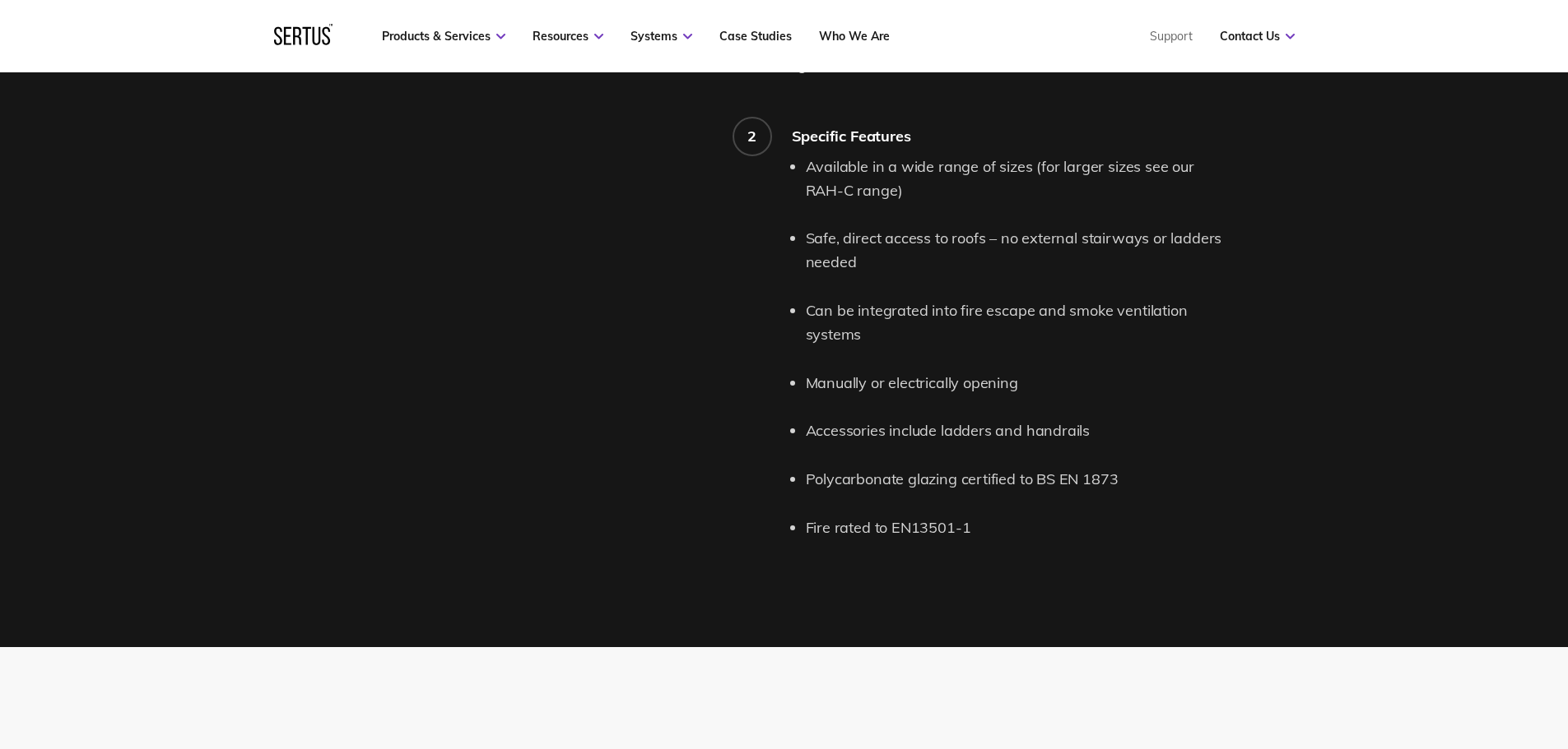
scroll to position [1727, 0]
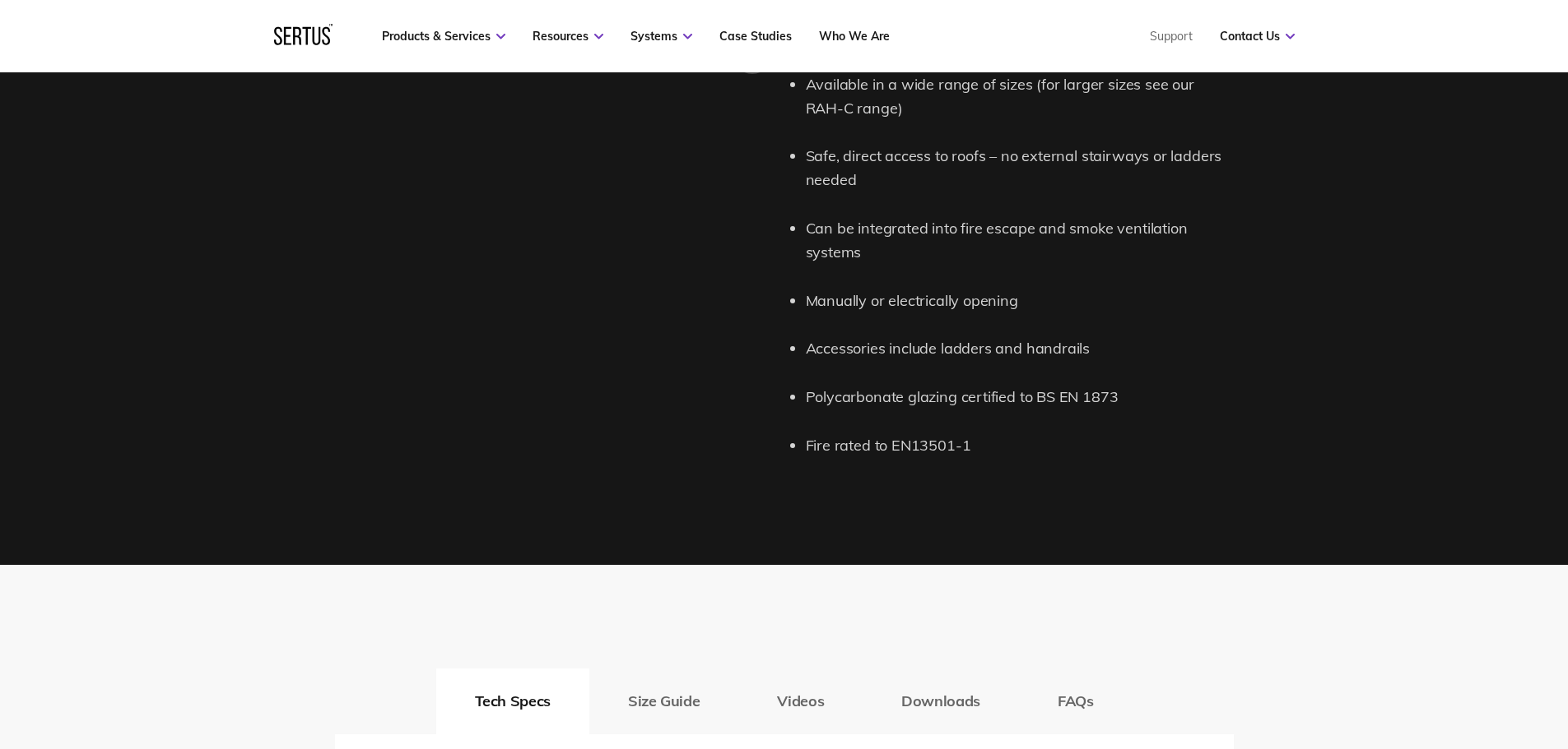
drag, startPoint x: 1122, startPoint y: 367, endPoint x: 1032, endPoint y: 370, distance: 90.0
click at [1032, 386] on li "Polycarbonate glazing certified to BS EN 1873" at bounding box center [1020, 398] width 428 height 24
copy li "BS EN 1873"
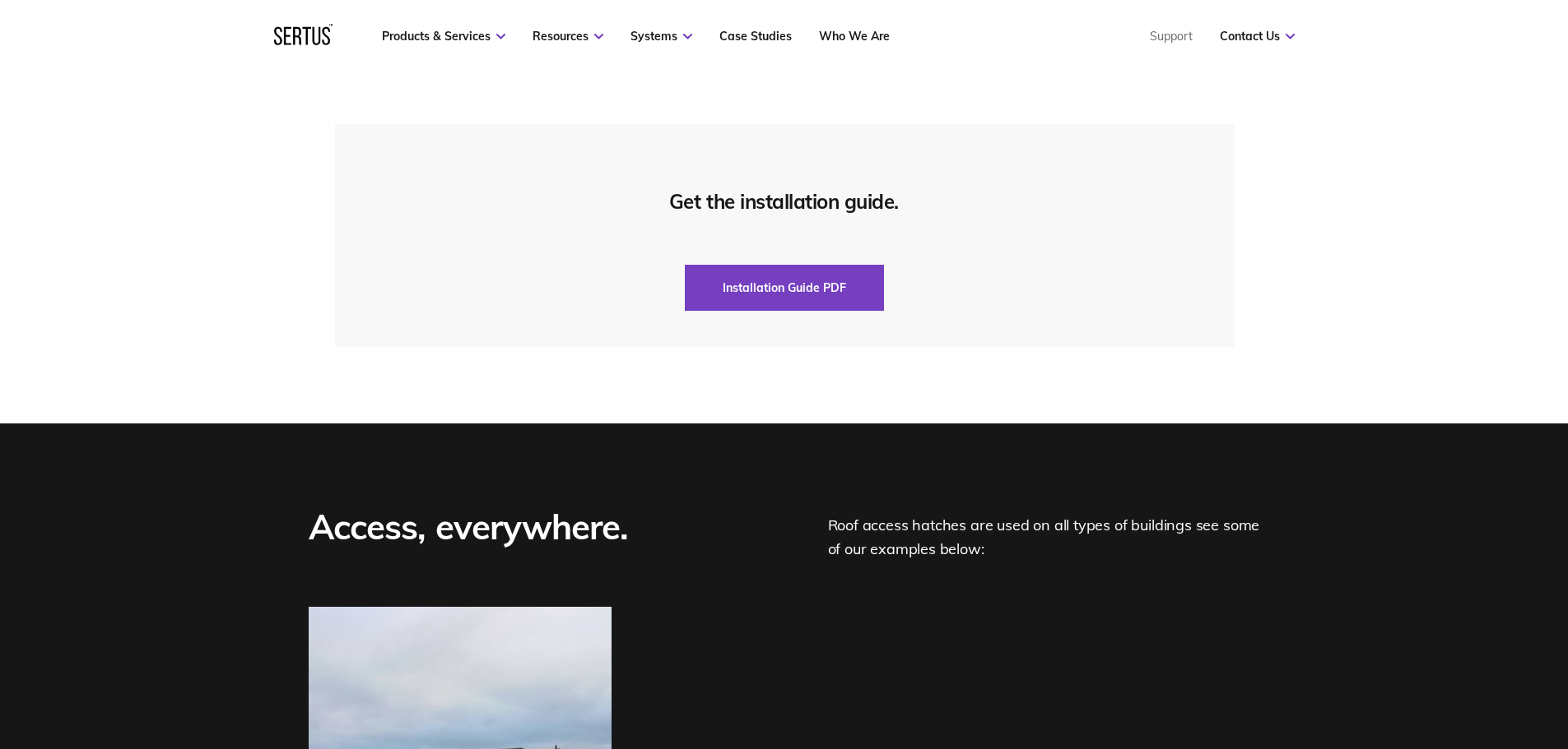
scroll to position [3948, 0]
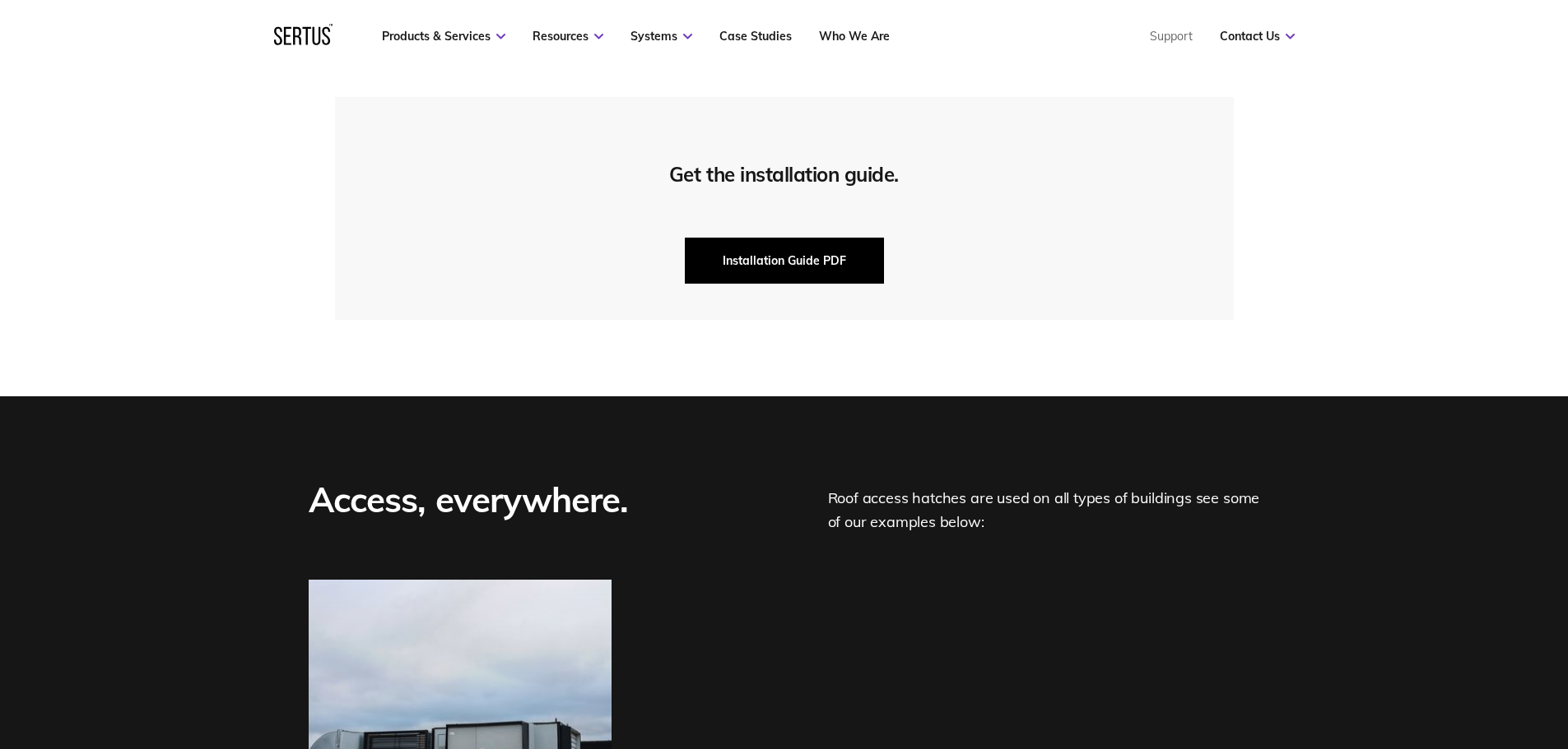
click at [800, 251] on button "Installation Guide PDF" at bounding box center [784, 261] width 199 height 46
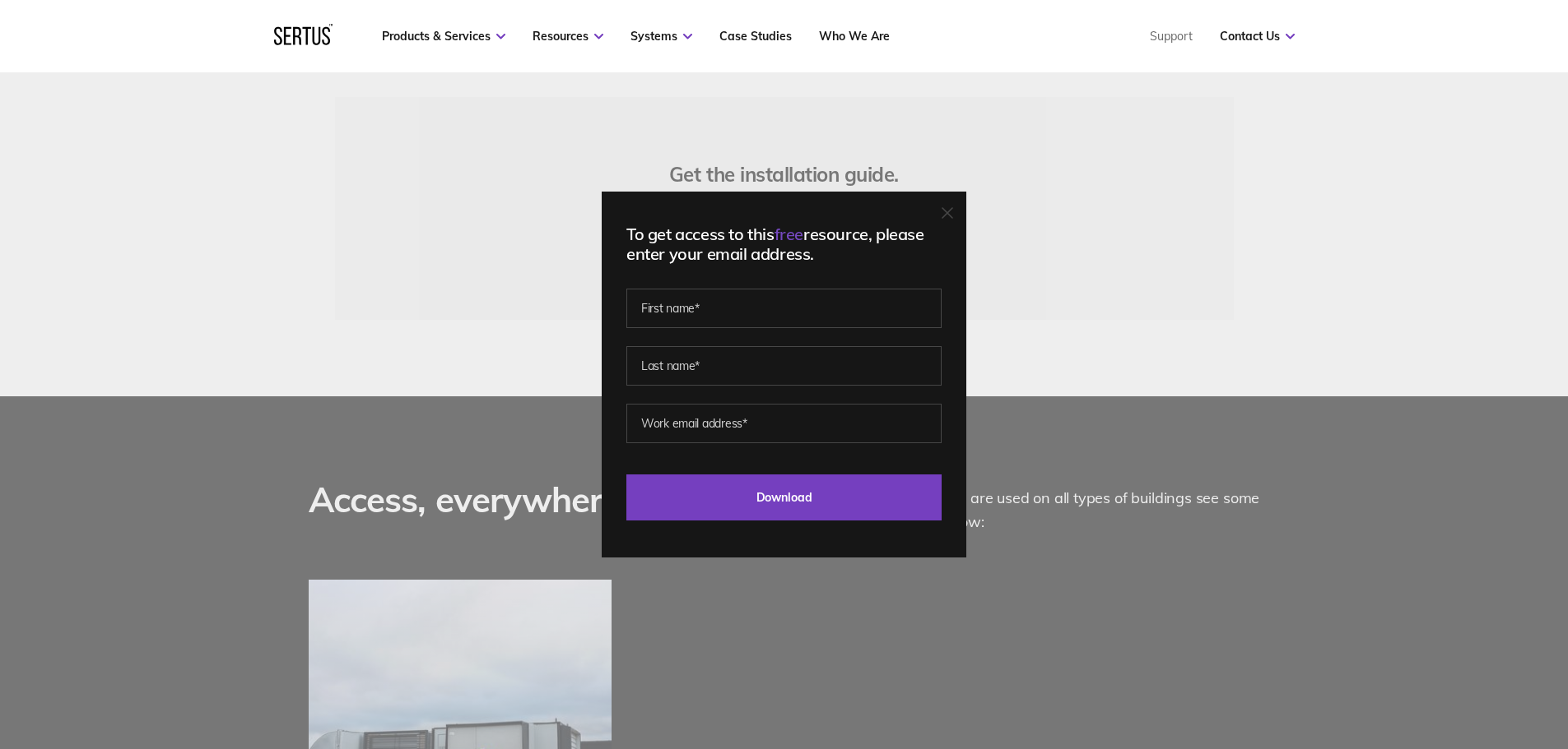
click at [1079, 397] on div "To get access to this free resource, please enter your email address. Last Down…" at bounding box center [784, 374] width 1568 height 749
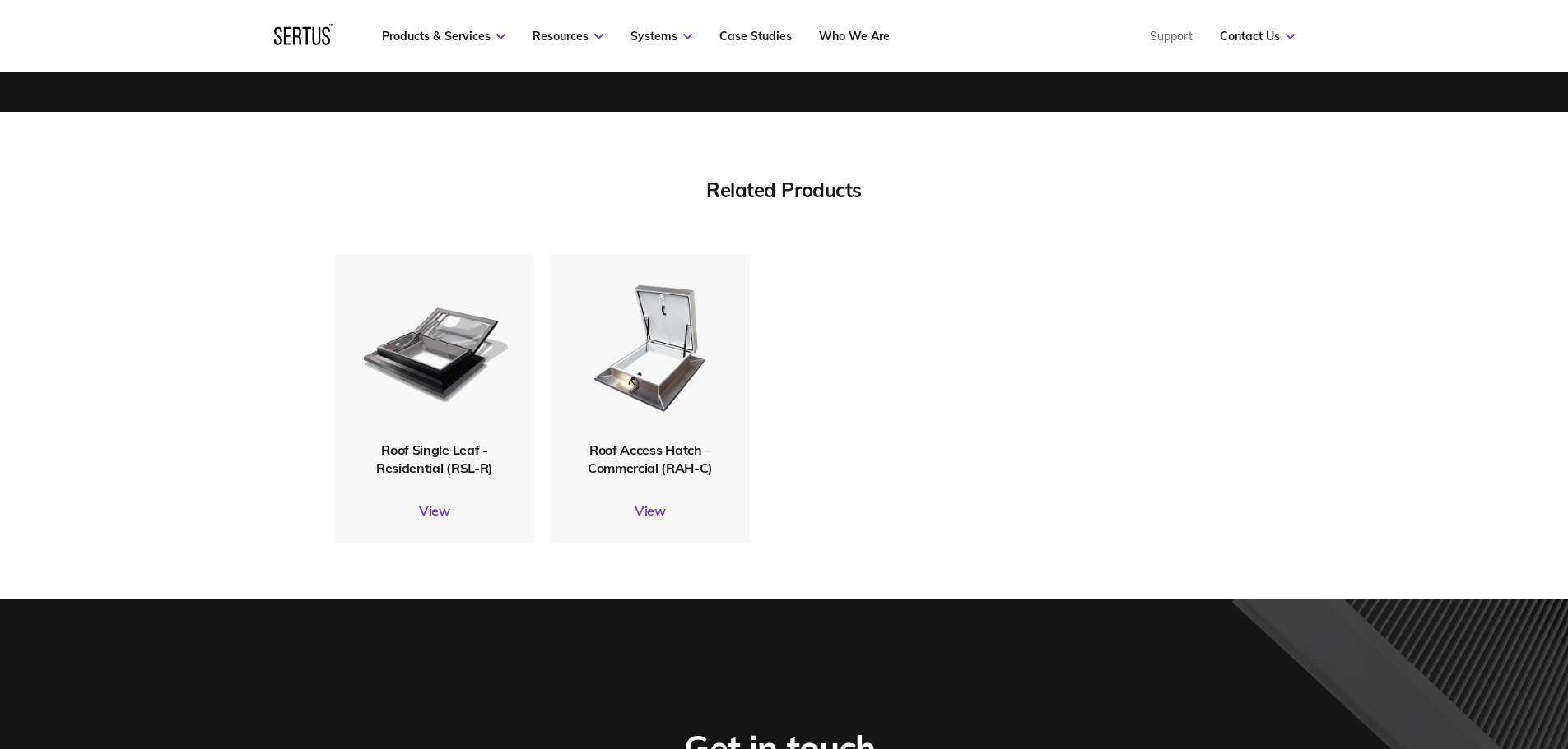
scroll to position [4853, 0]
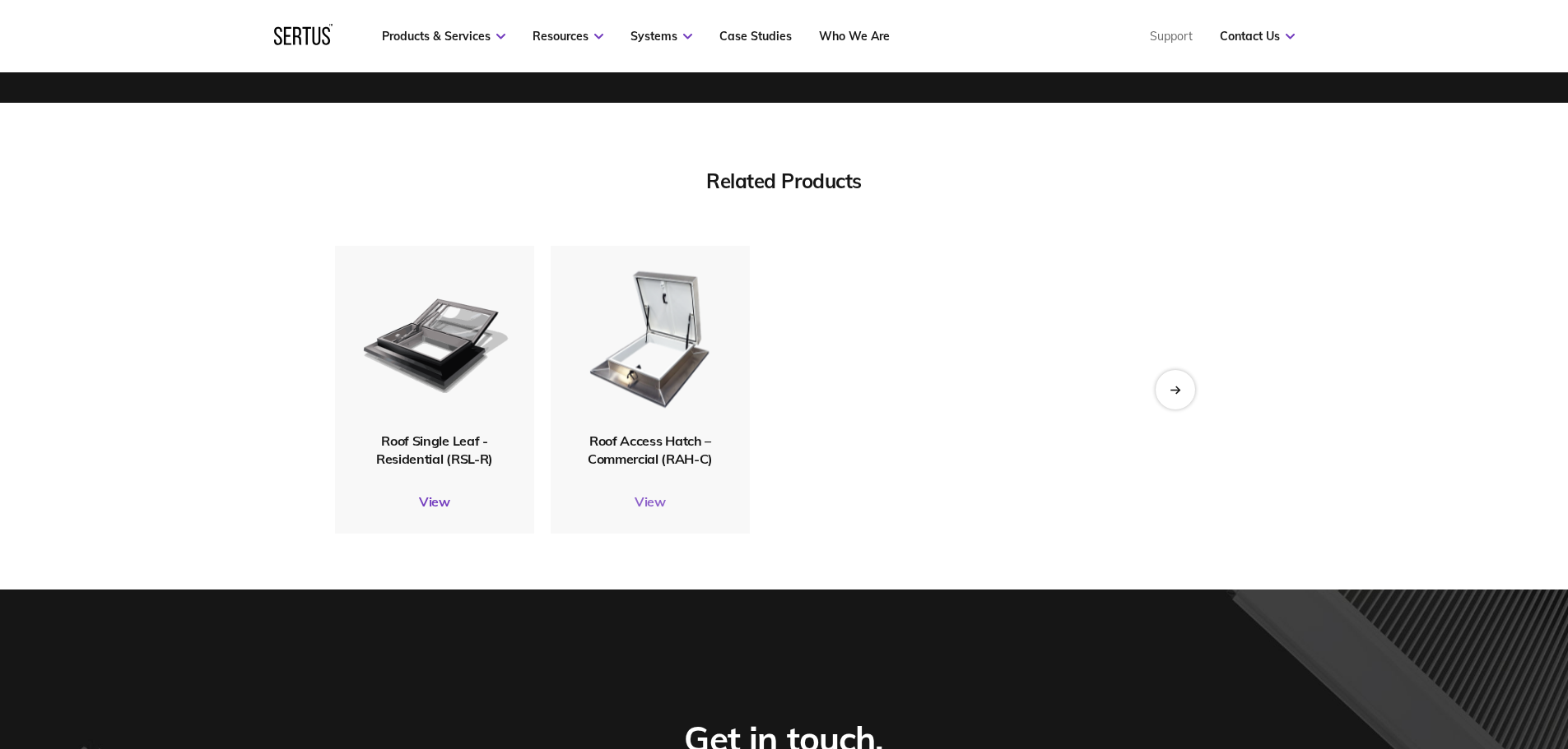
click at [655, 493] on link "View" at bounding box center [650, 501] width 199 height 16
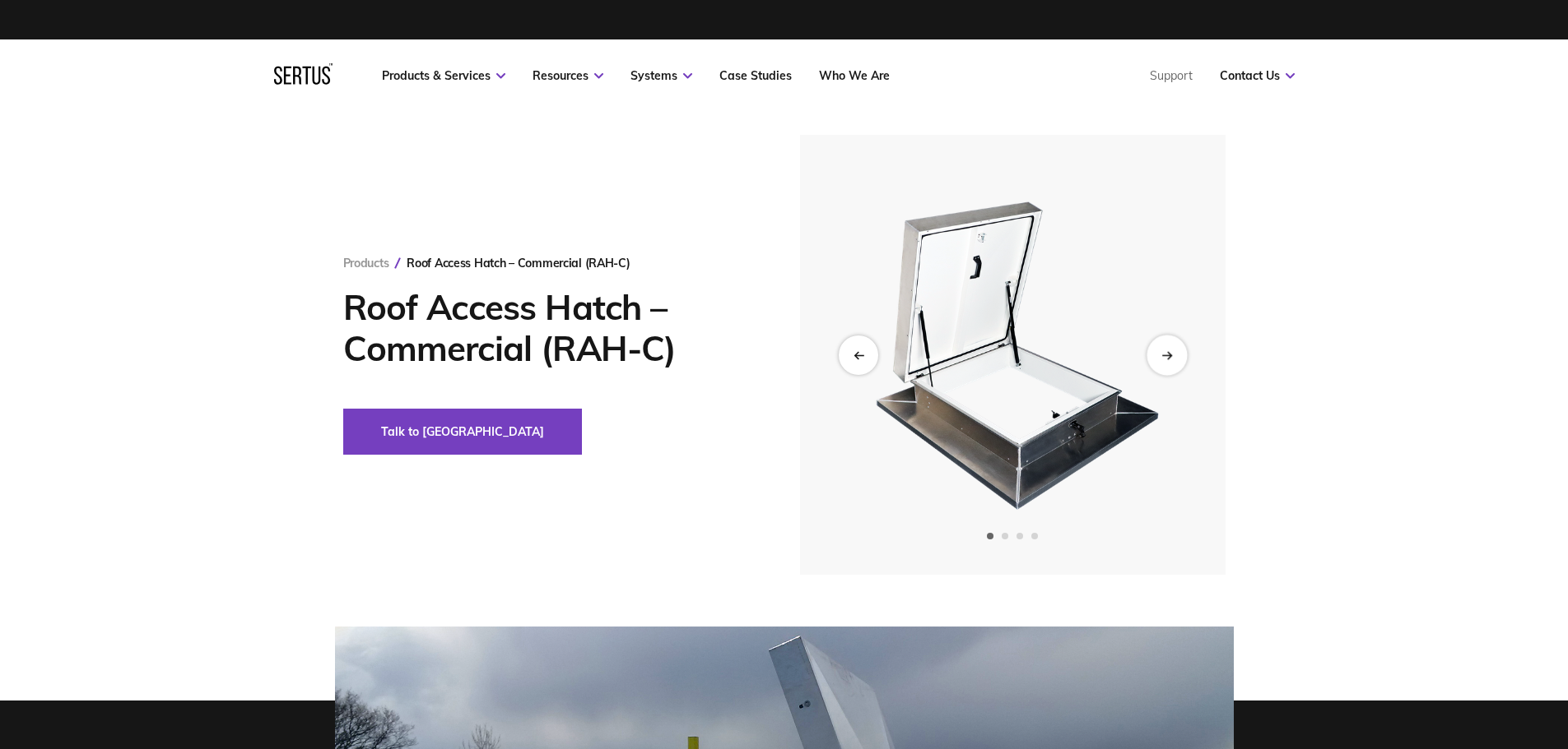
click at [1172, 352] on div "Next slide" at bounding box center [1166, 354] width 40 height 40
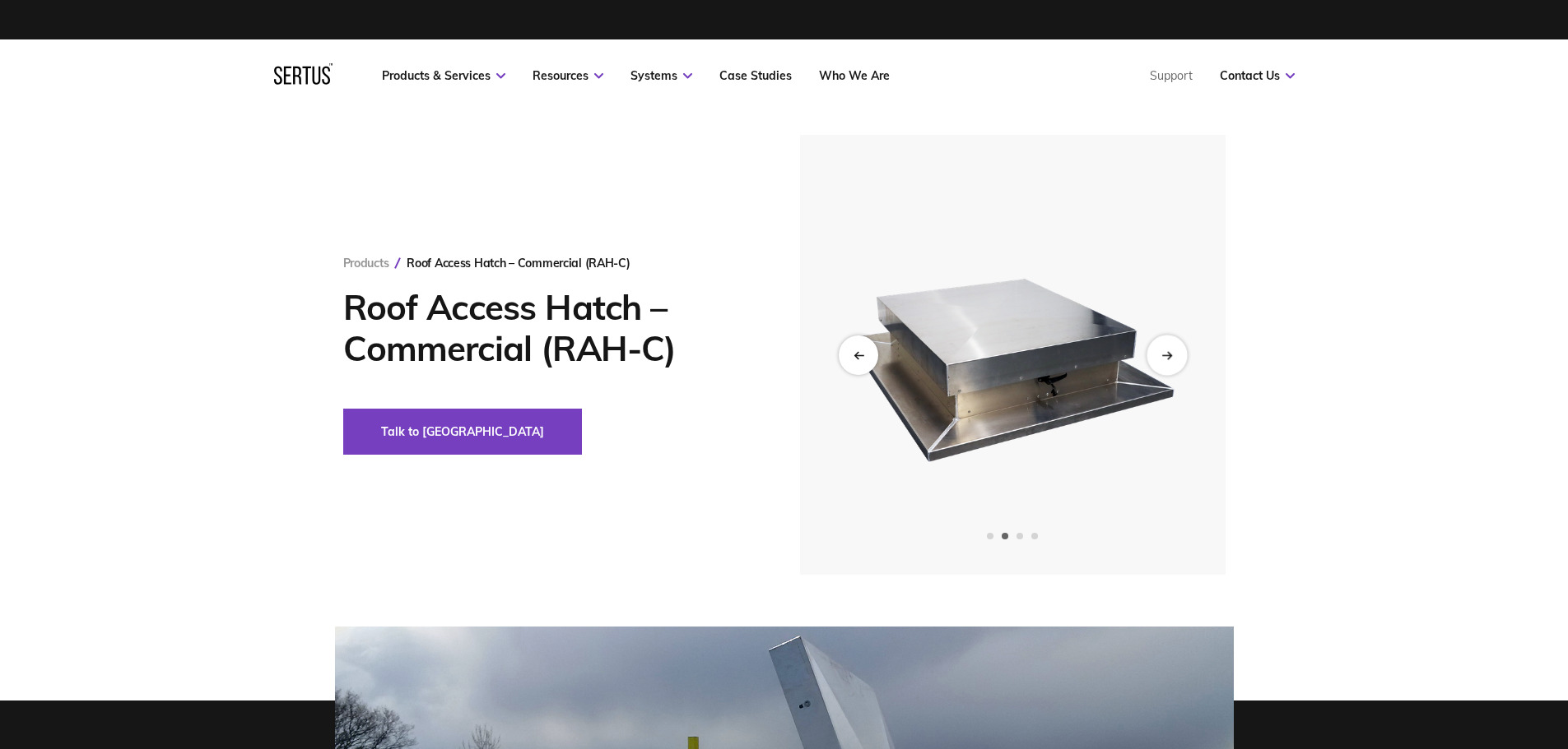
click at [1172, 352] on div "Next slide" at bounding box center [1166, 354] width 40 height 40
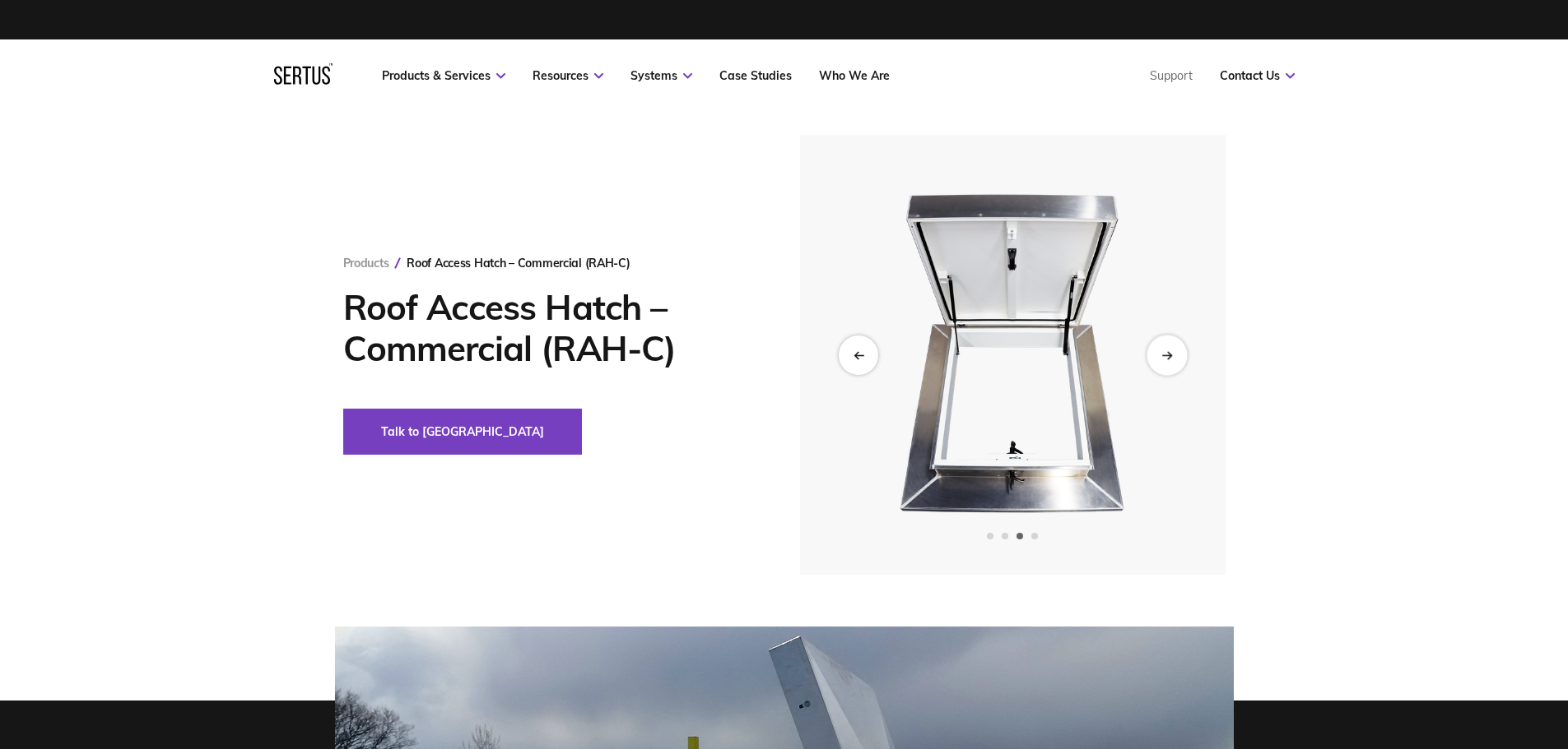
click at [1172, 352] on div "Next slide" at bounding box center [1166, 354] width 40 height 40
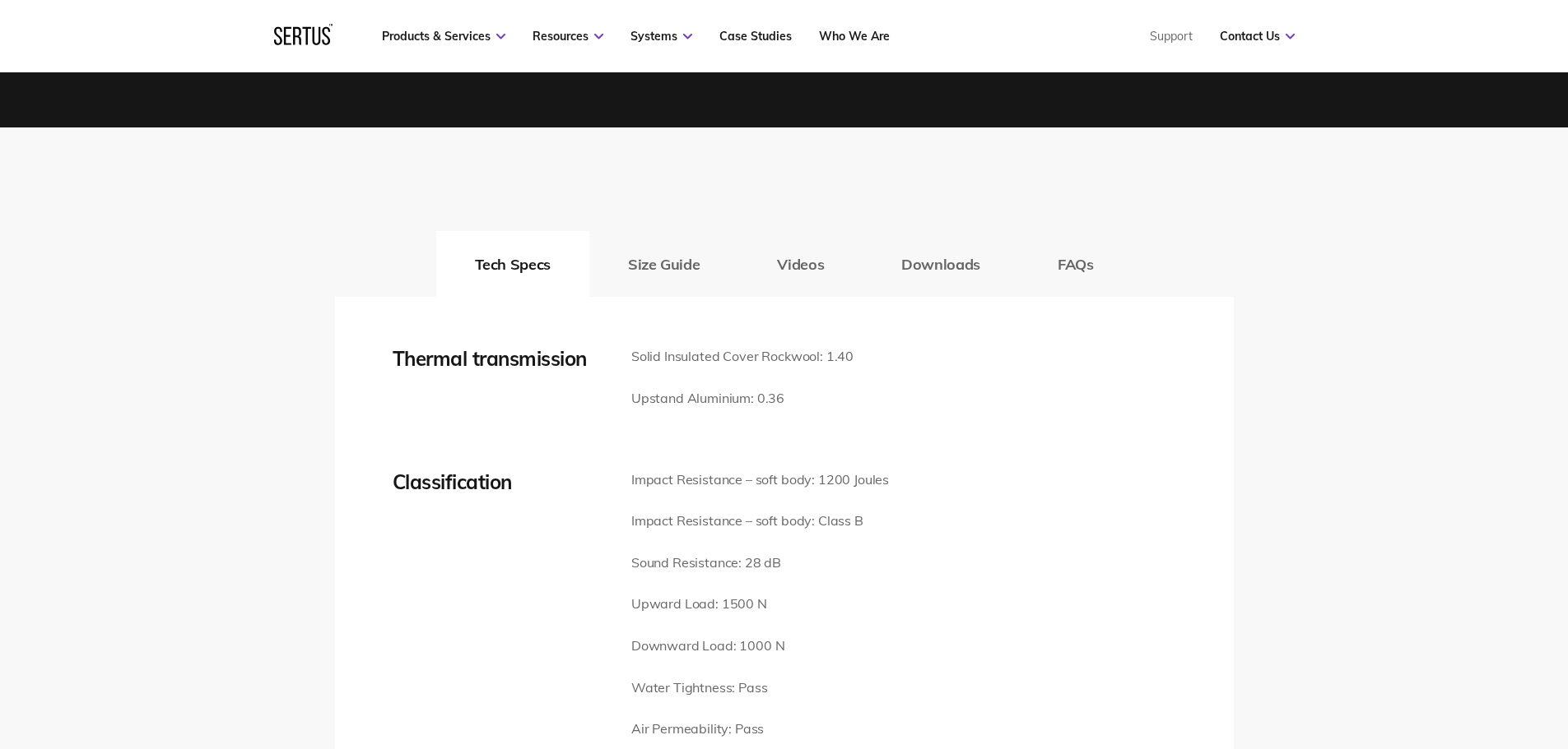
scroll to position [2139, 0]
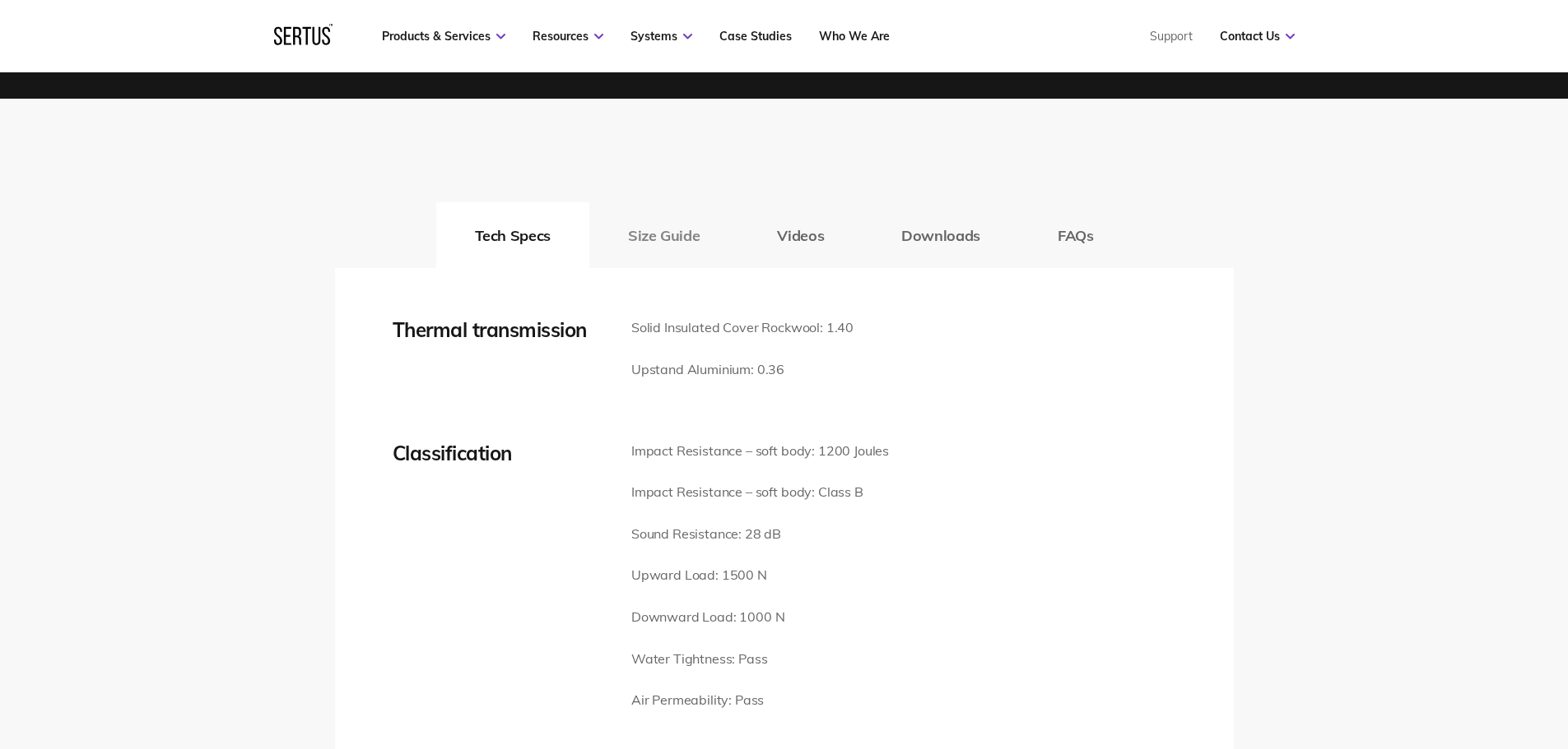
click at [669, 235] on button "Size Guide" at bounding box center [664, 235] width 149 height 66
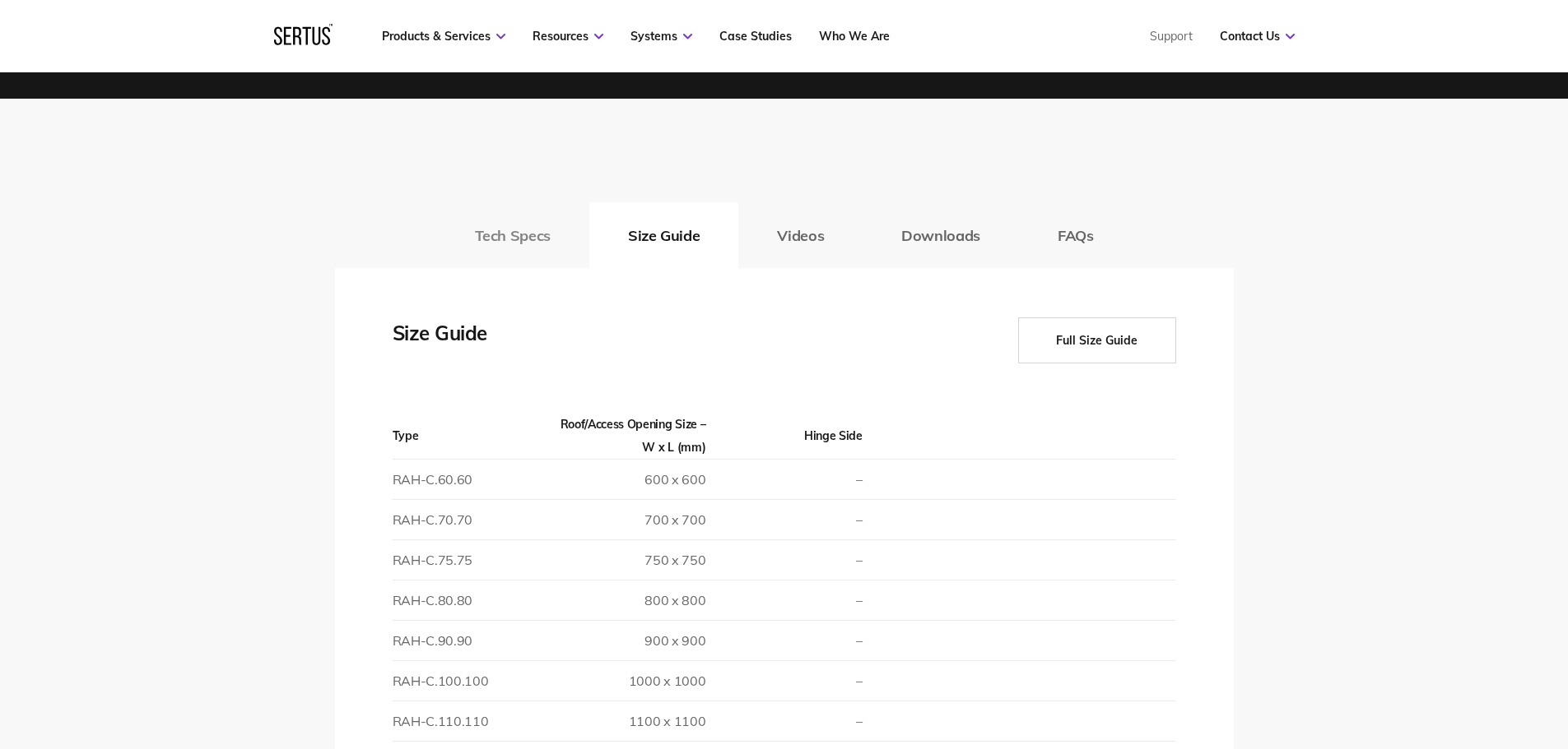
click at [530, 235] on button "Tech Specs" at bounding box center [512, 235] width 153 height 66
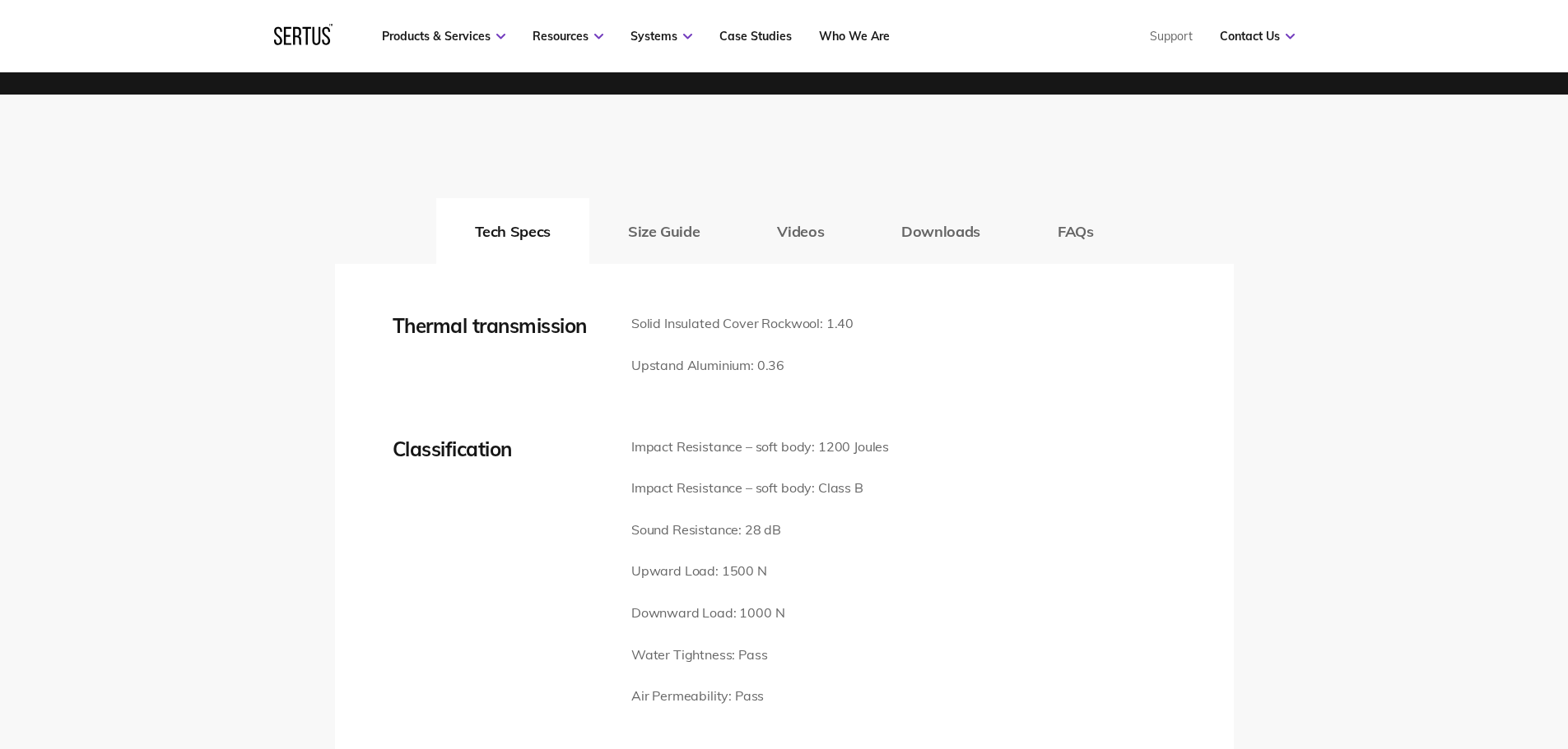
scroll to position [1974, 0]
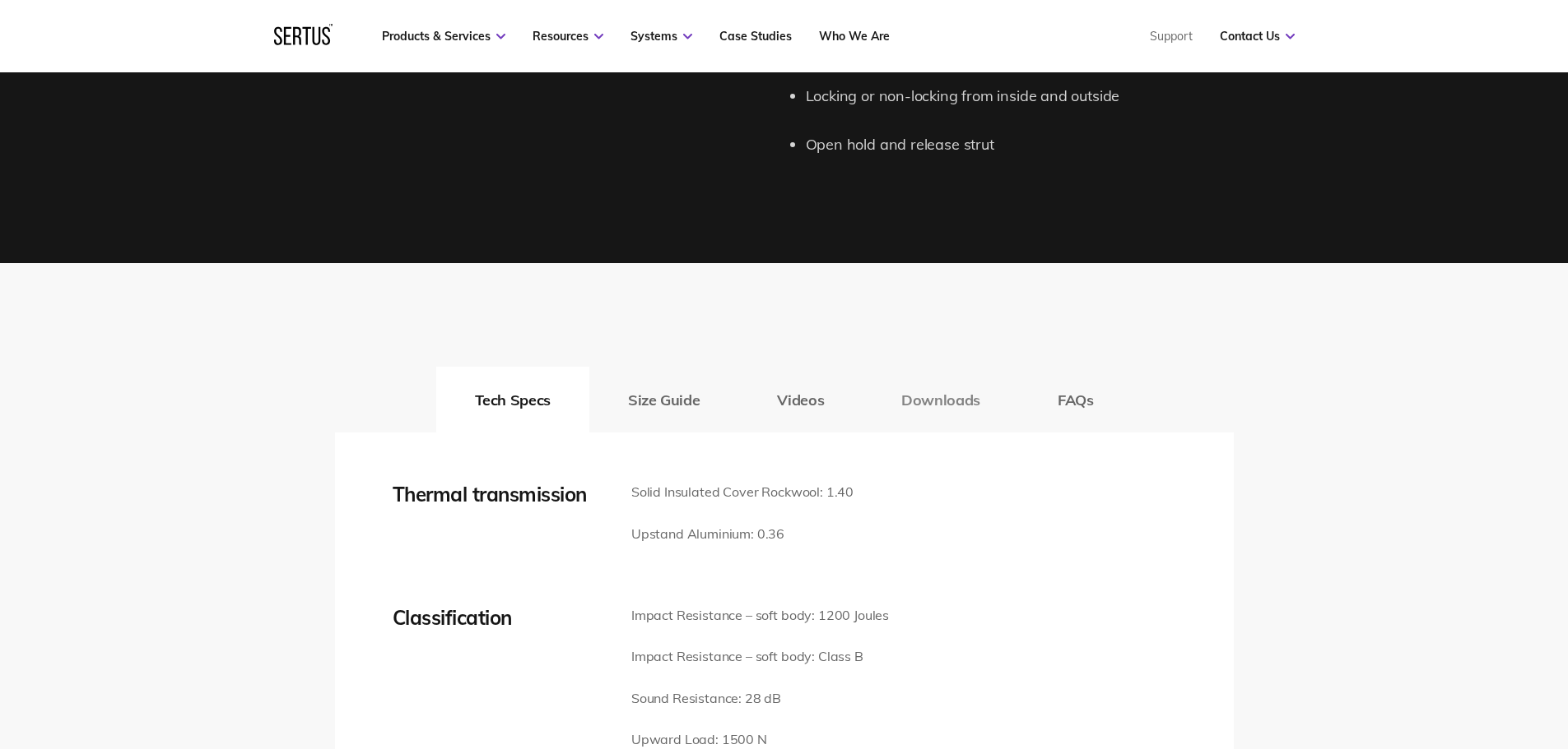
click at [949, 414] on button "Downloads" at bounding box center [941, 400] width 156 height 66
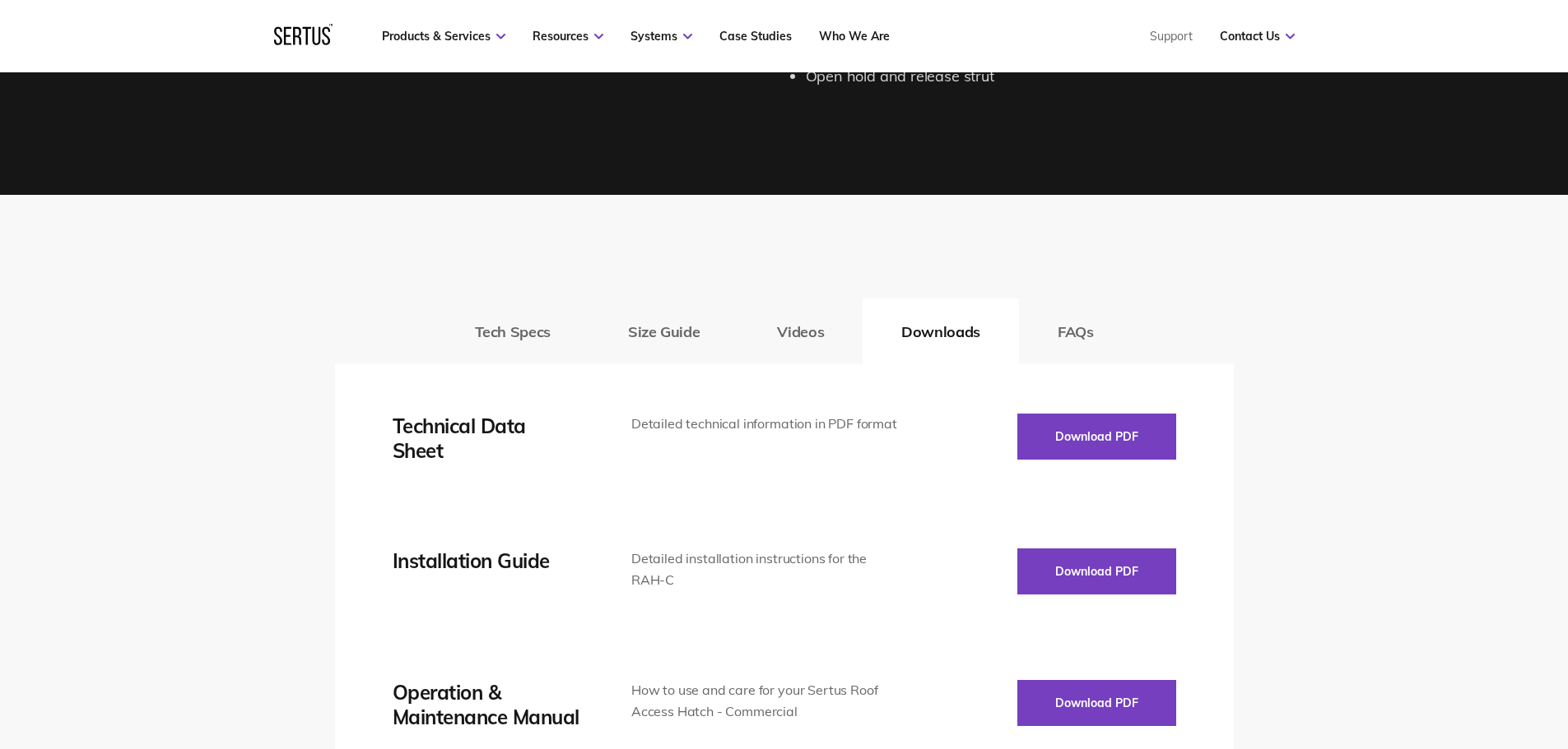
scroll to position [2139, 0]
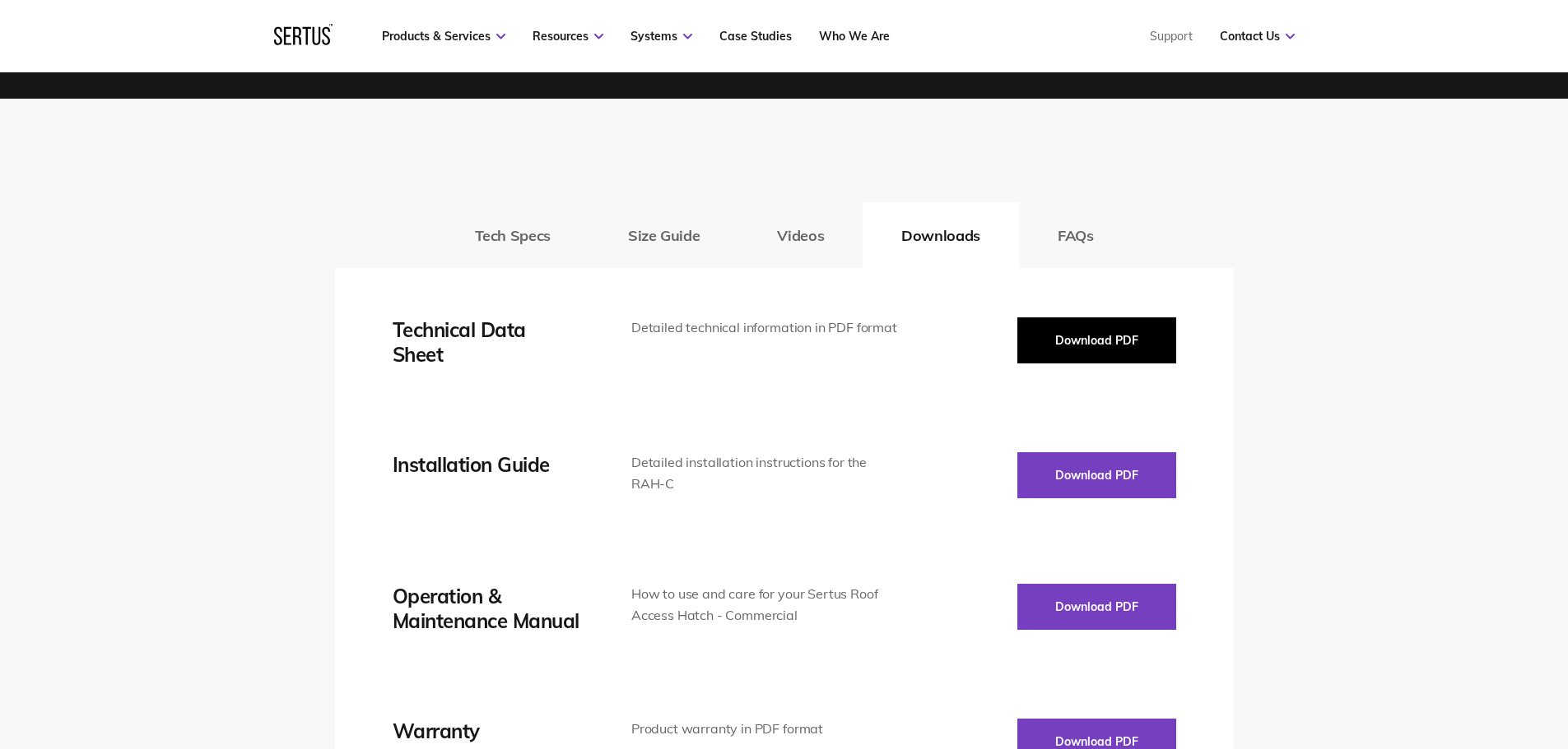
click at [1078, 338] on button "Download PDF" at bounding box center [1096, 341] width 159 height 46
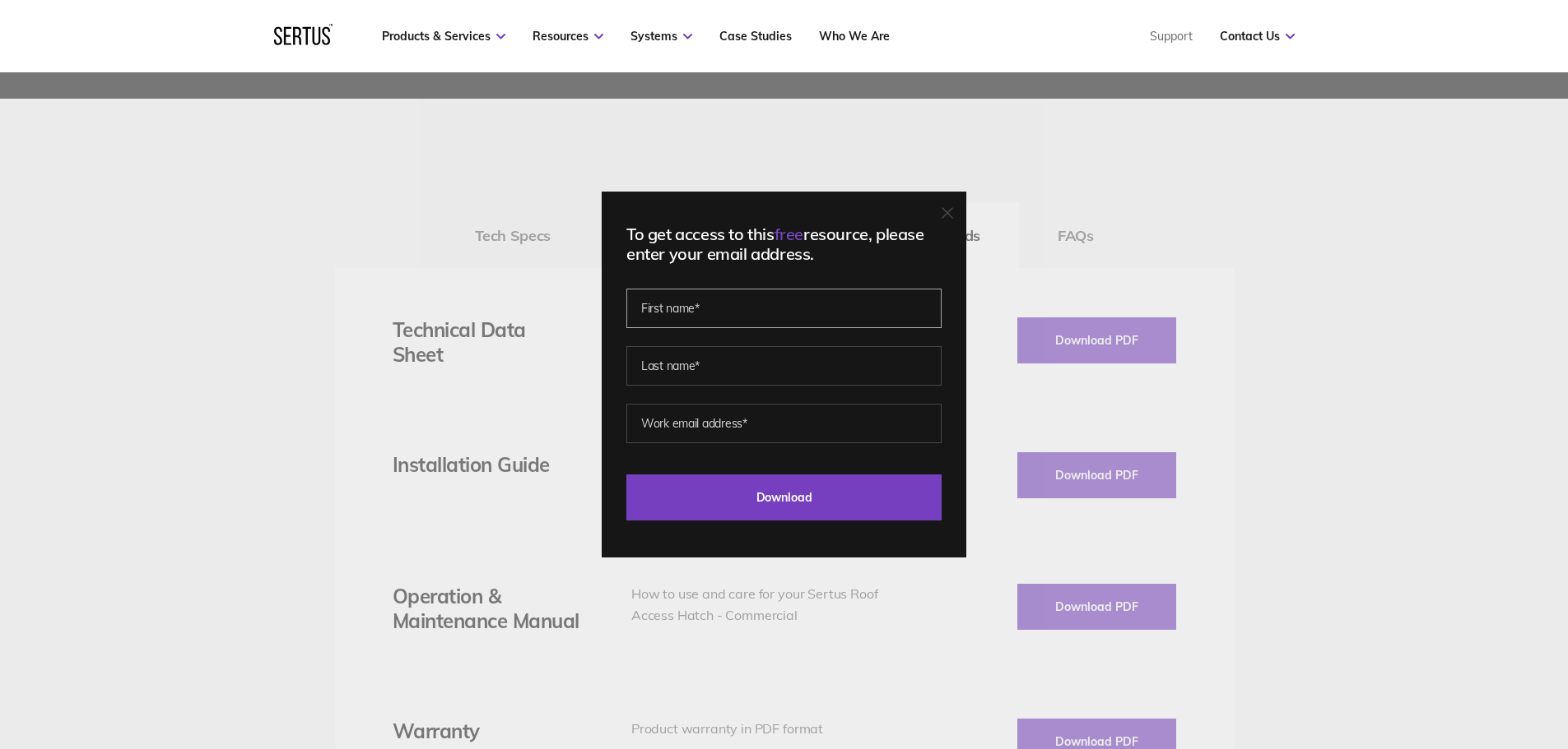
click at [763, 310] on input "text" at bounding box center [784, 309] width 315 height 39
type input "[PERSON_NAME]"
click at [734, 379] on input "text" at bounding box center [784, 366] width 315 height 39
type input "[PERSON_NAME]"
click at [701, 426] on input "email" at bounding box center [784, 424] width 315 height 39
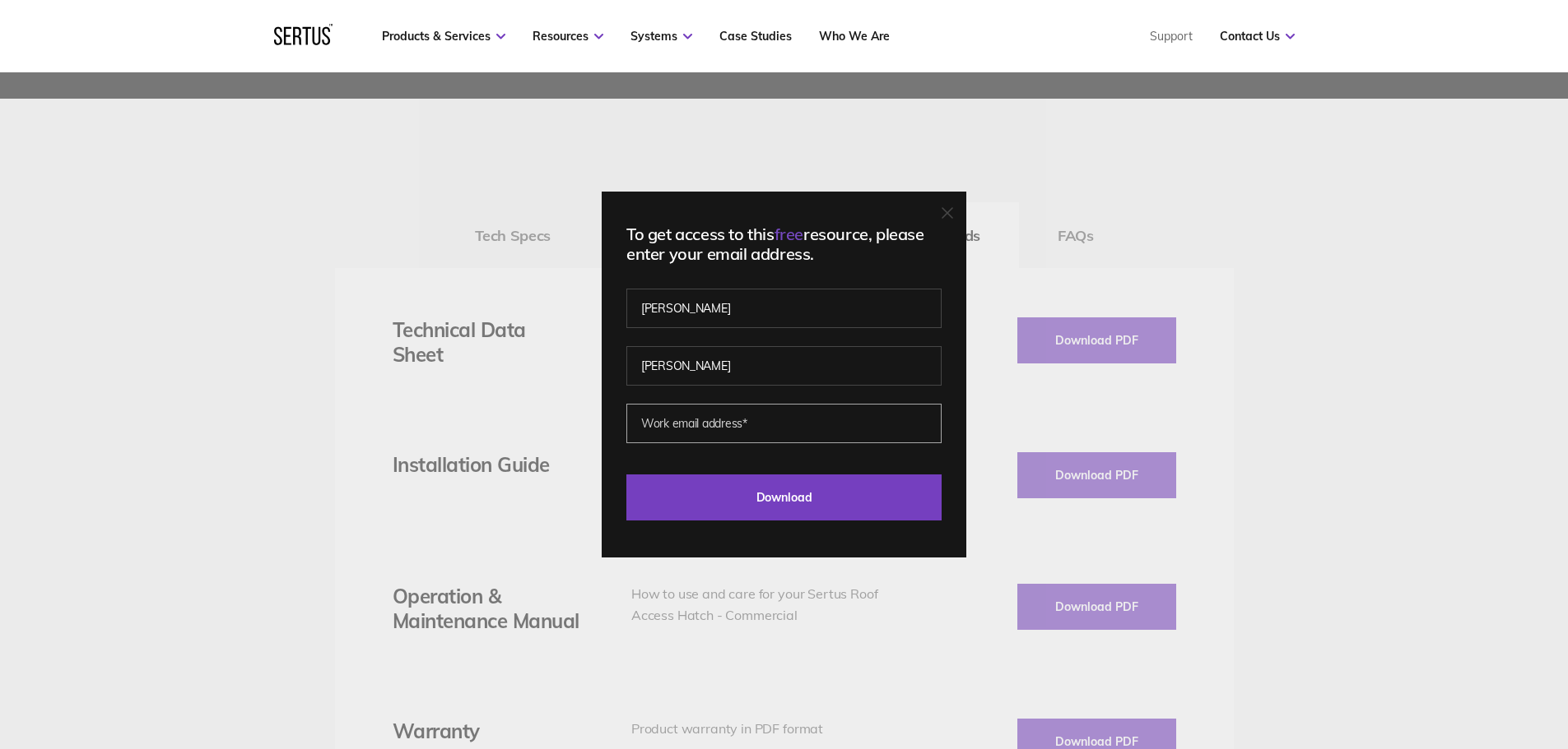
type input "[PERSON_NAME][EMAIL_ADDRESS][PERSON_NAME][PERSON_NAME][DOMAIN_NAME]"
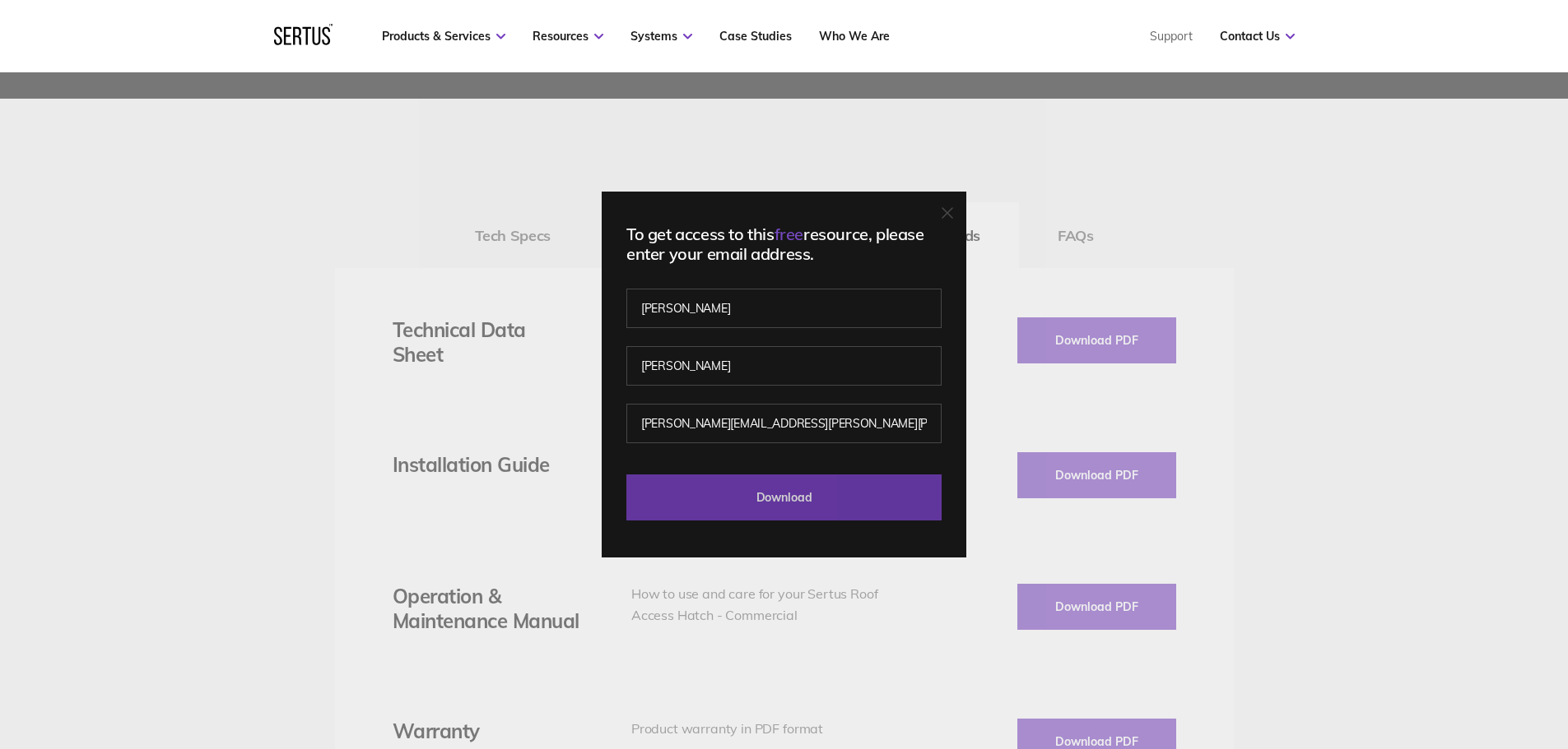
click at [778, 495] on input "Download" at bounding box center [784, 498] width 315 height 46
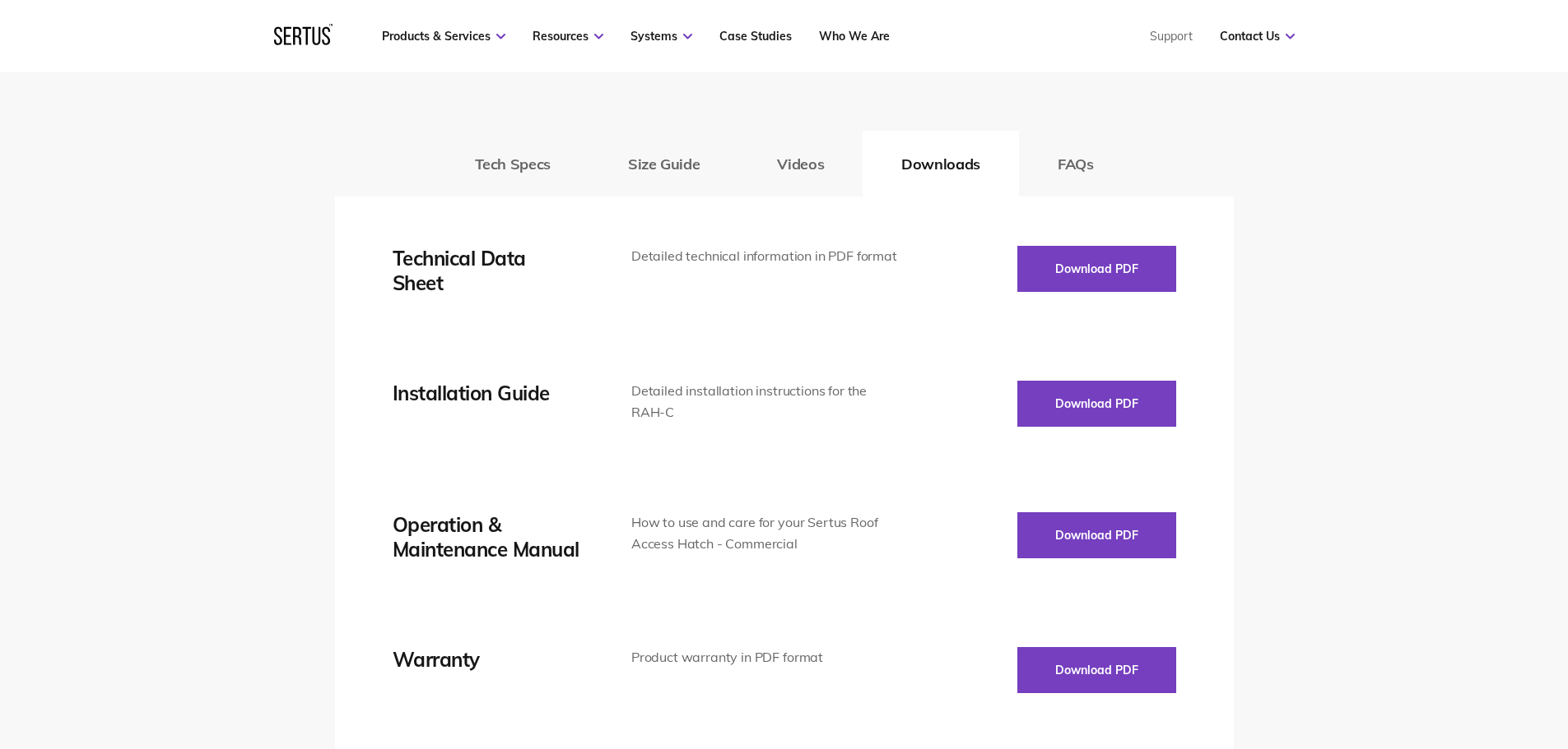
scroll to position [2304, 0]
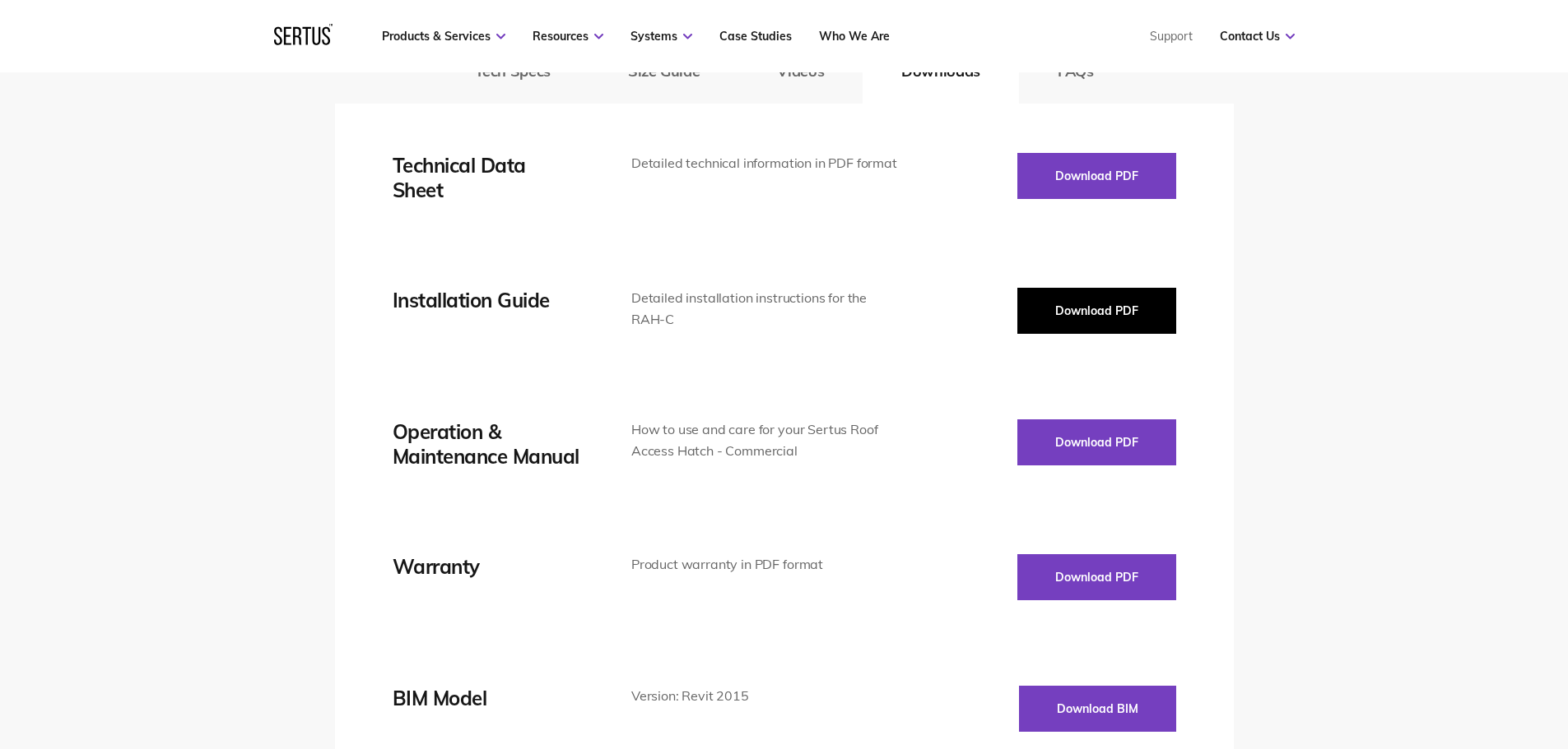
click at [1077, 305] on button "Download PDF" at bounding box center [1096, 311] width 159 height 46
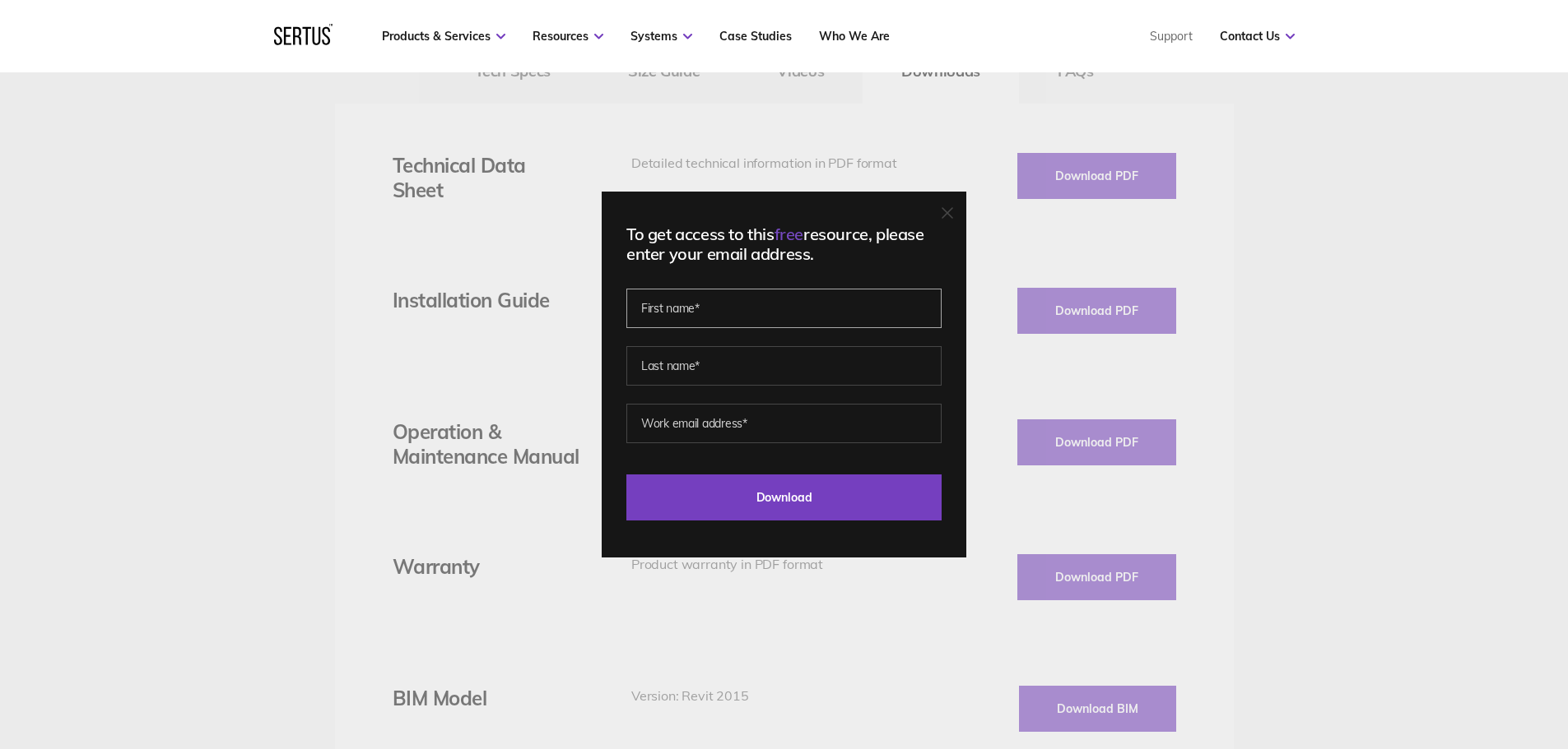
click at [719, 306] on input "text" at bounding box center [784, 309] width 315 height 39
type input "[PERSON_NAME]"
click at [710, 359] on input "text" at bounding box center [784, 366] width 315 height 39
type input "[PERSON_NAME]"
click at [692, 431] on input "email" at bounding box center [784, 424] width 315 height 39
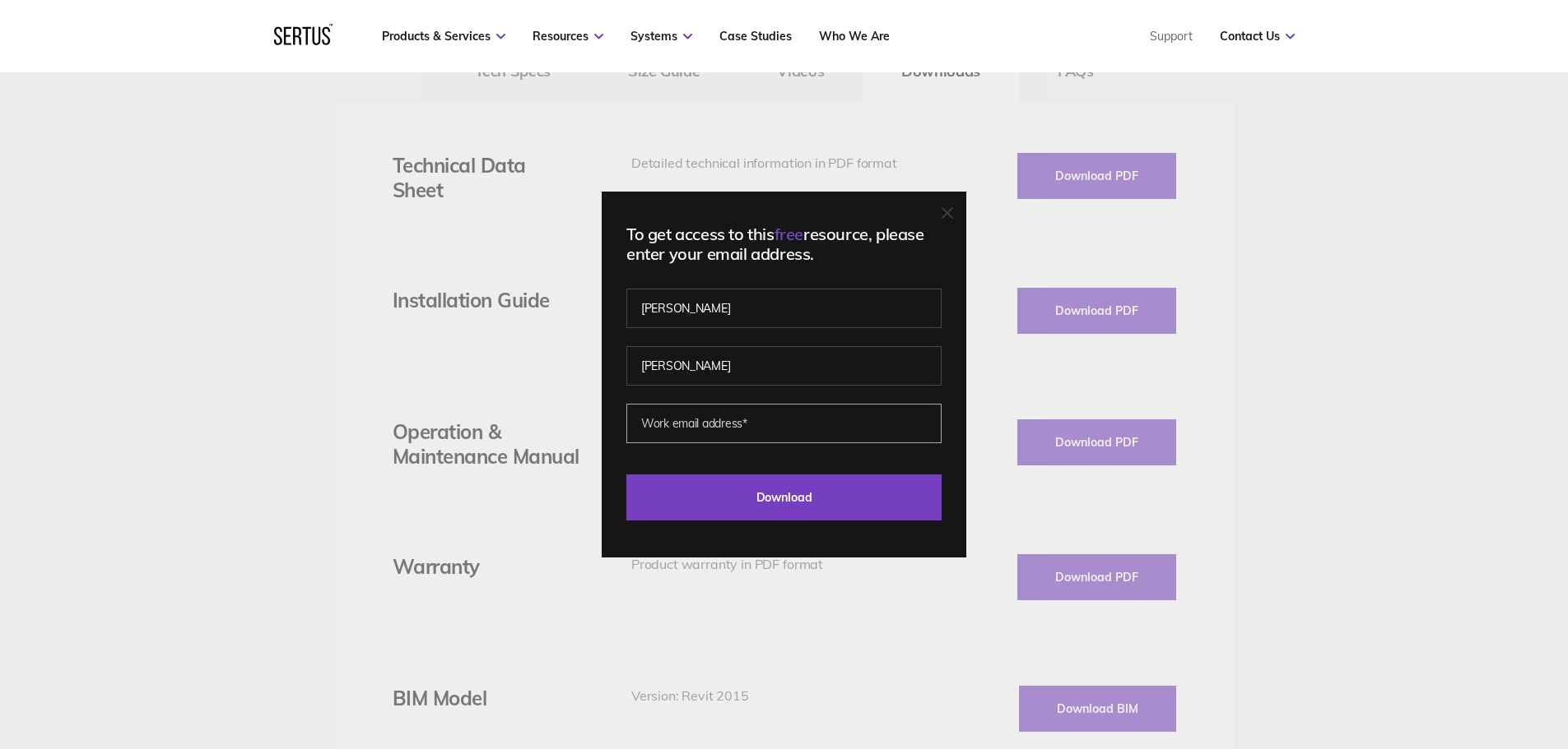
type input "[PERSON_NAME][EMAIL_ADDRESS][PERSON_NAME][PERSON_NAME][DOMAIN_NAME]"
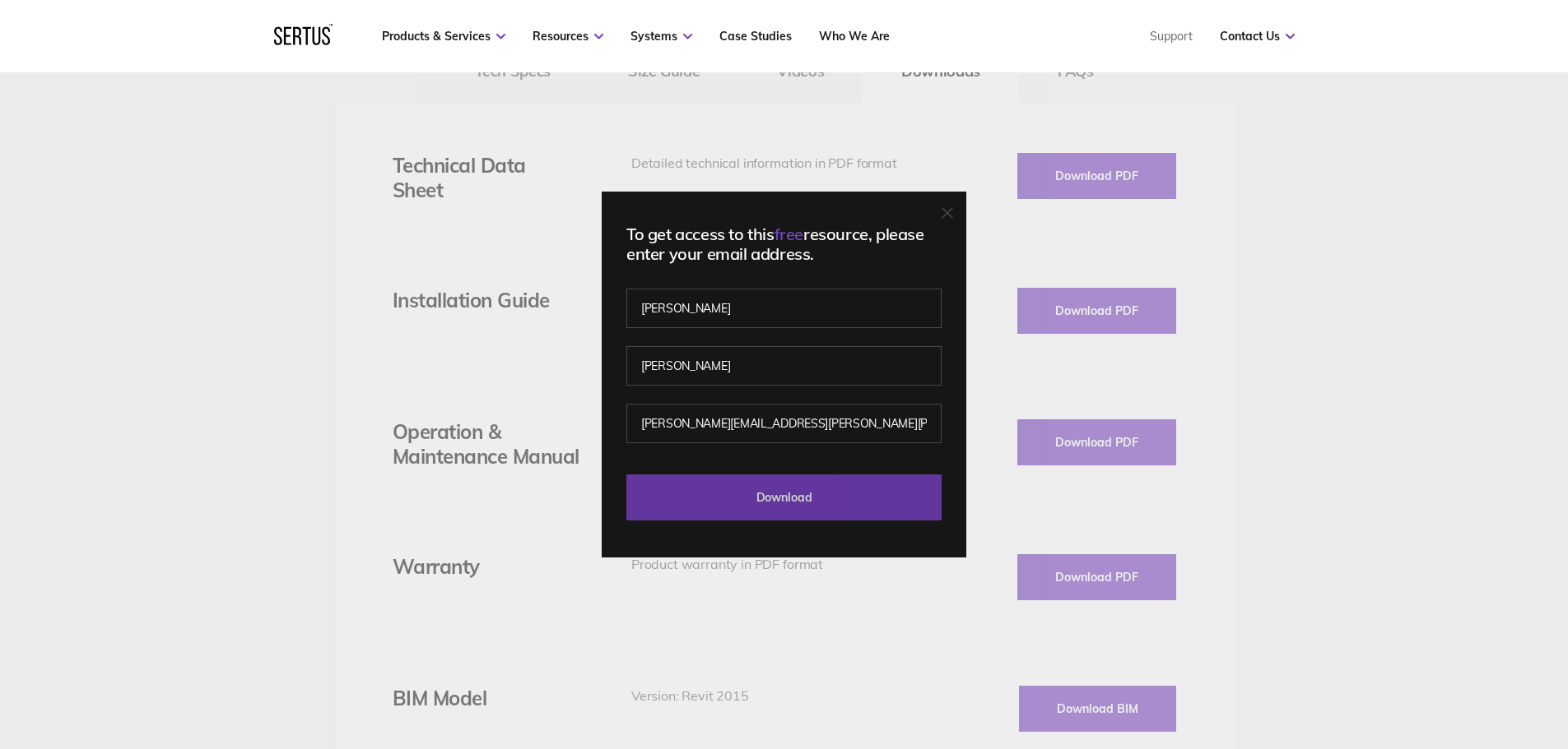
click at [795, 510] on input "Download" at bounding box center [784, 498] width 315 height 46
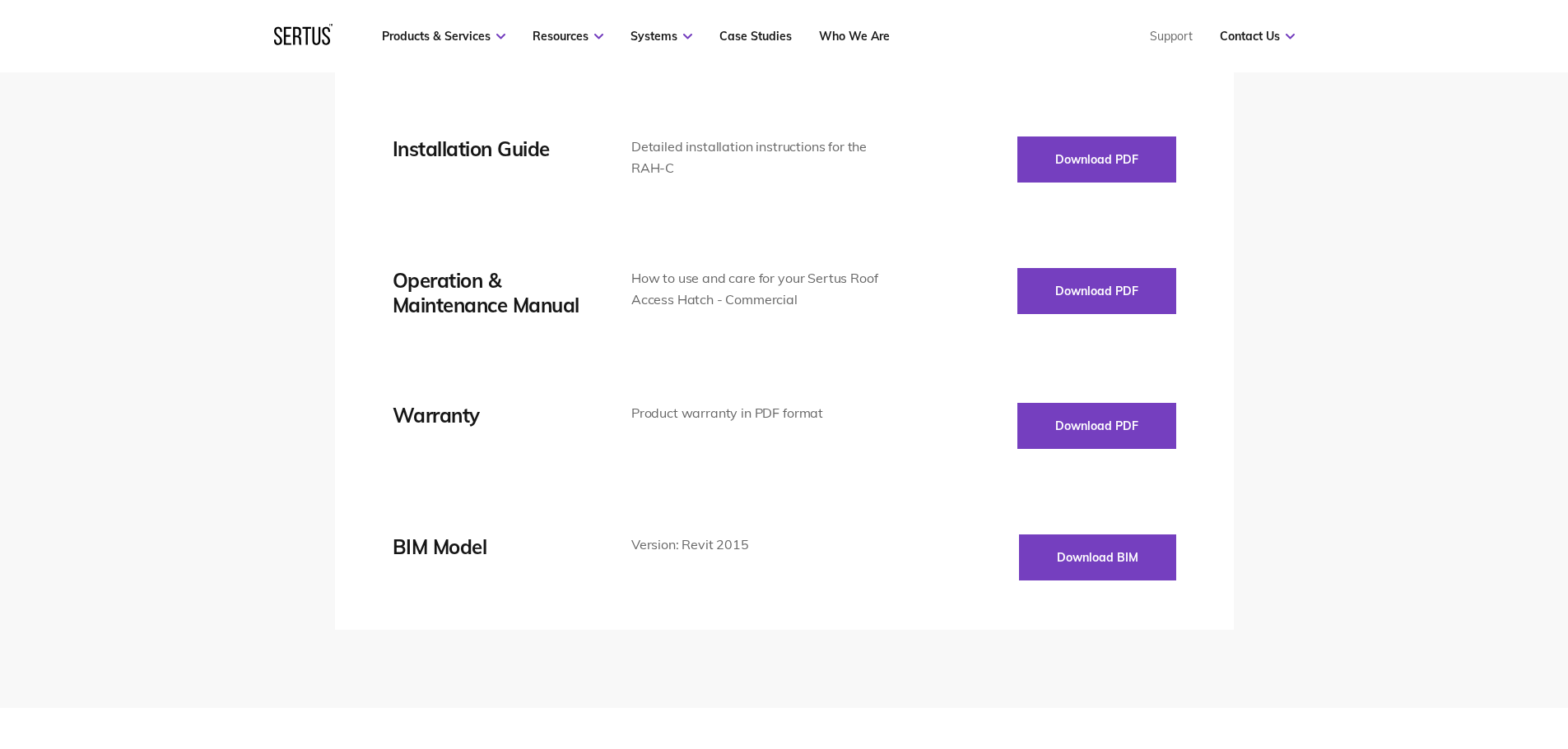
scroll to position [2467, 0]
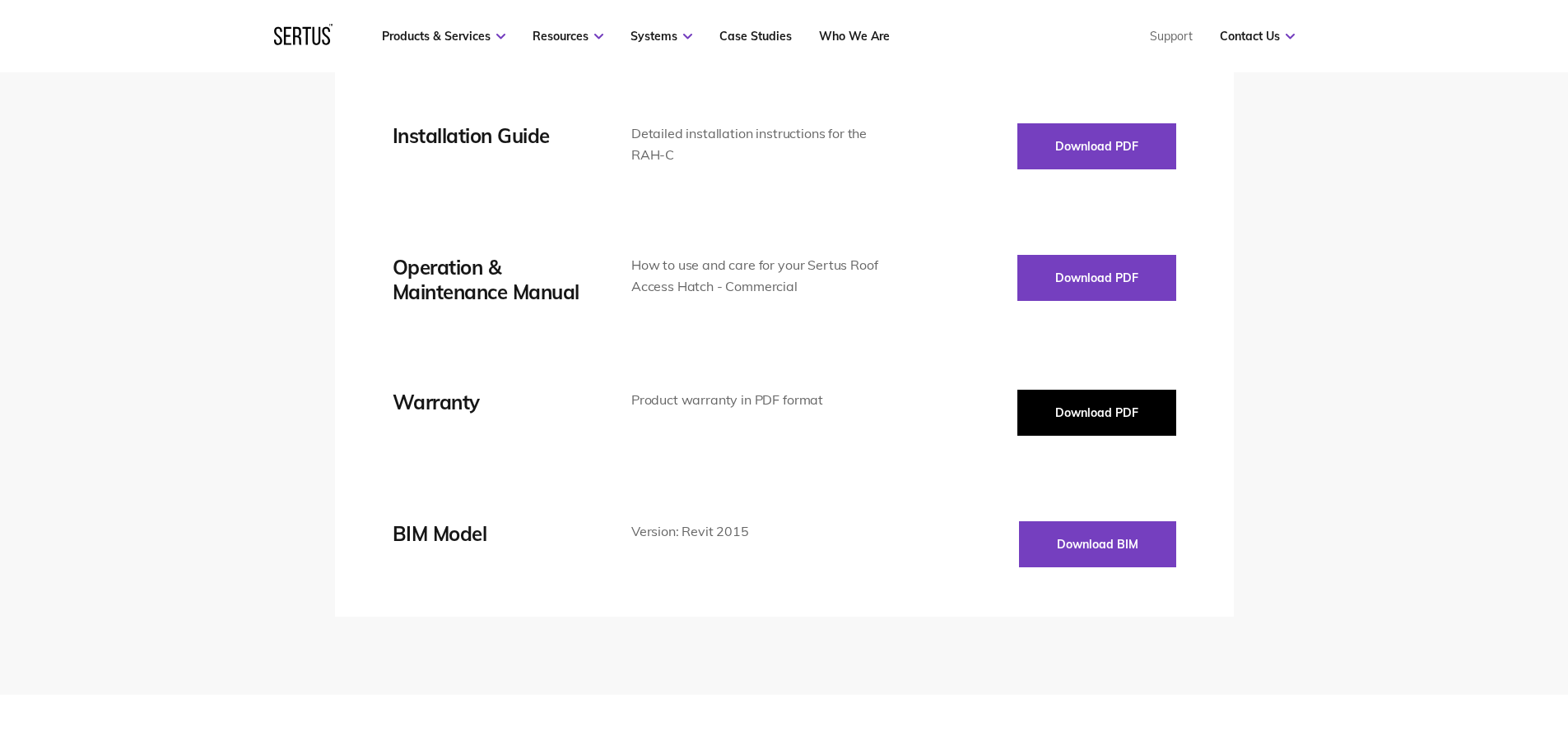
click at [1088, 418] on button "Download PDF" at bounding box center [1096, 413] width 159 height 46
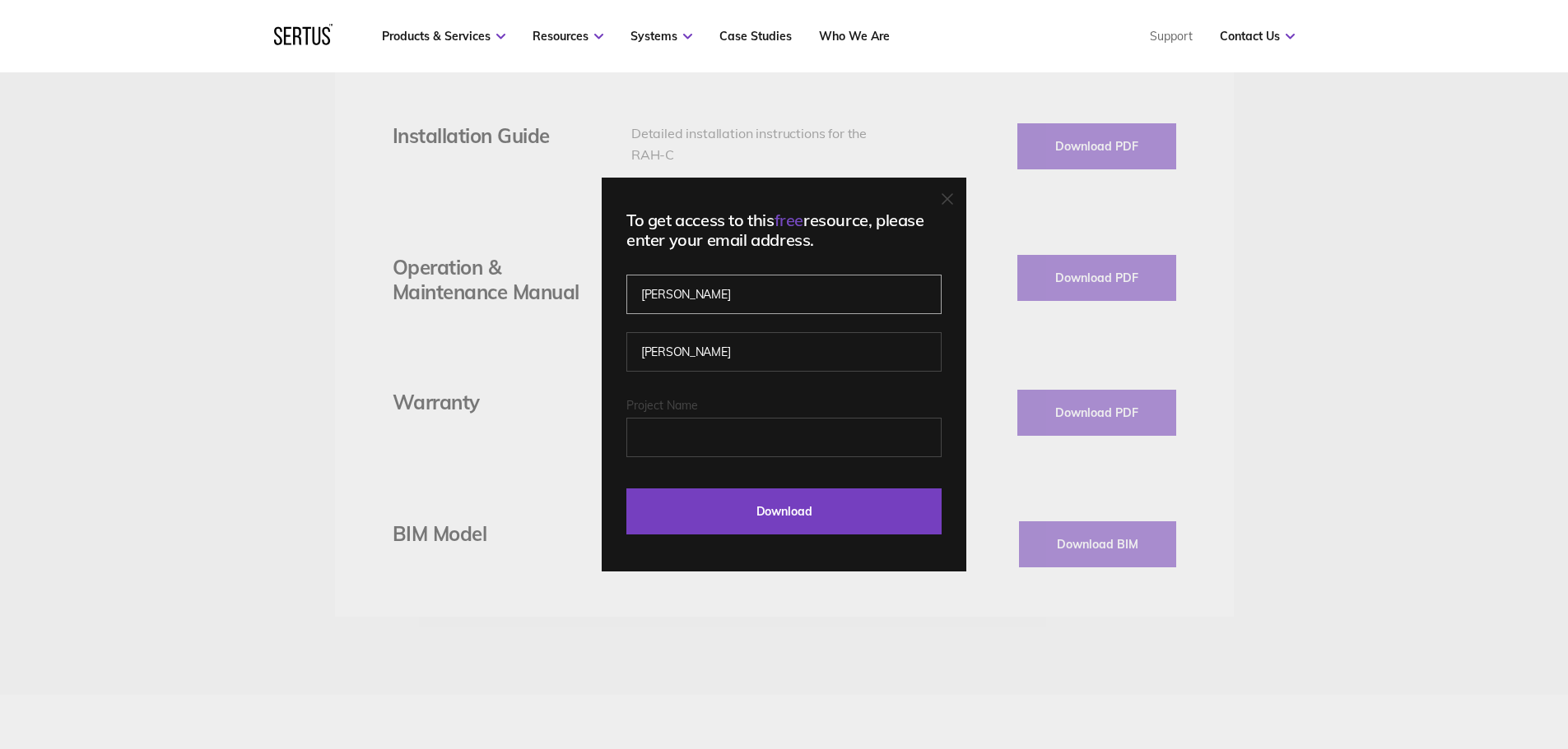
click at [748, 289] on input "[PERSON_NAME]" at bounding box center [784, 294] width 315 height 39
click at [713, 443] on input "Project Name" at bounding box center [784, 438] width 315 height 39
click at [728, 444] on input "Project Name" at bounding box center [784, 438] width 315 height 39
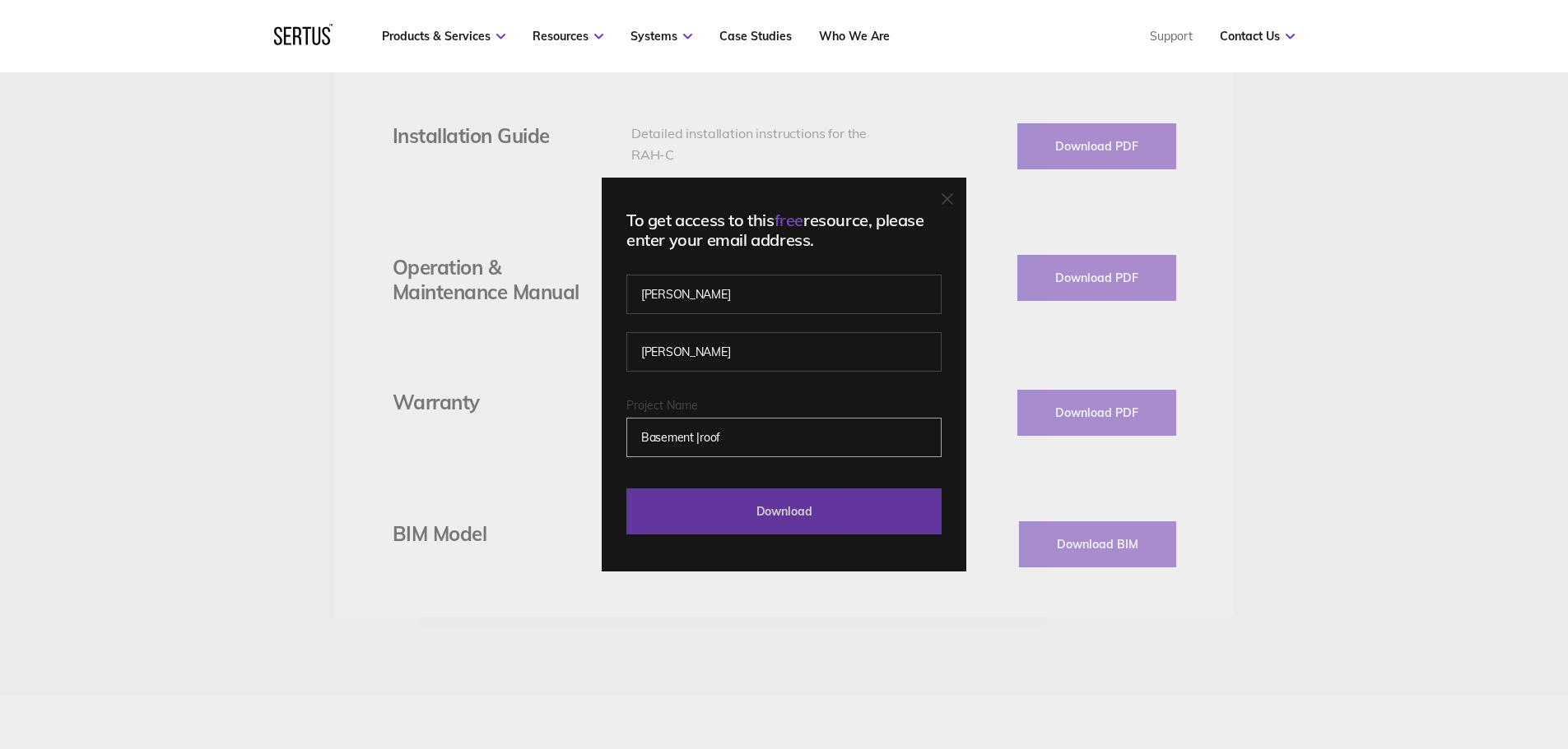
type input "Basement |roof"
click at [832, 521] on input "Download" at bounding box center [784, 512] width 315 height 46
